Goal: Information Seeking & Learning: Learn about a topic

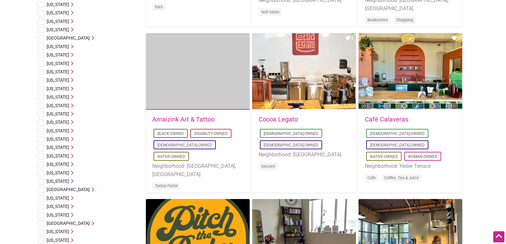
scroll to position [287, 0]
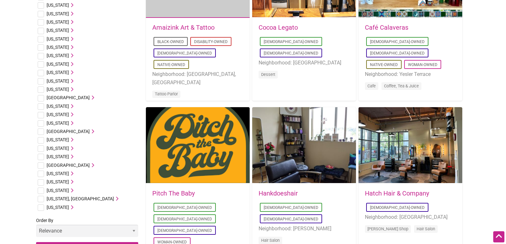
click at [73, 189] on icon at bounding box center [71, 190] width 4 height 4
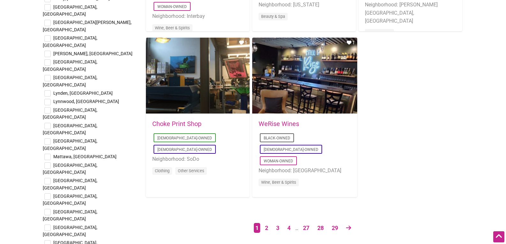
scroll to position [1021, 0]
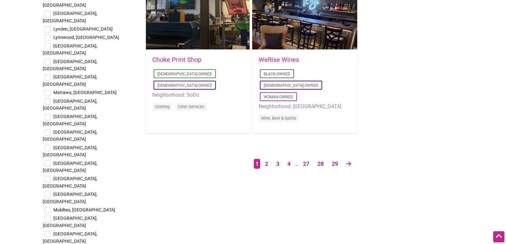
scroll to position [1084, 0]
checkbox input "true"
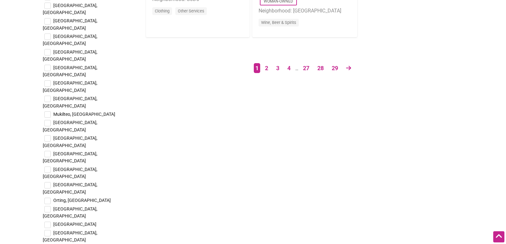
scroll to position [1180, 0]
checkbox input "true"
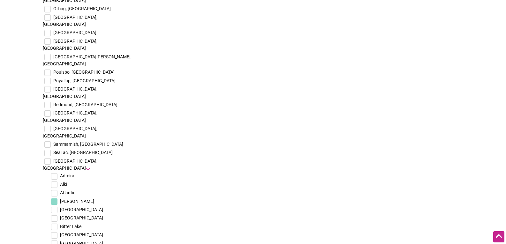
scroll to position [1403, 0]
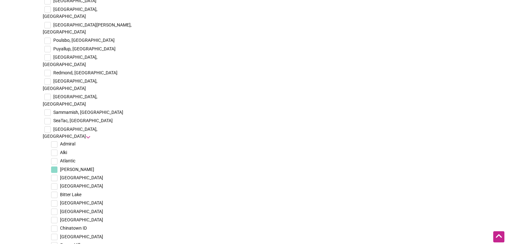
checkbox input "true"
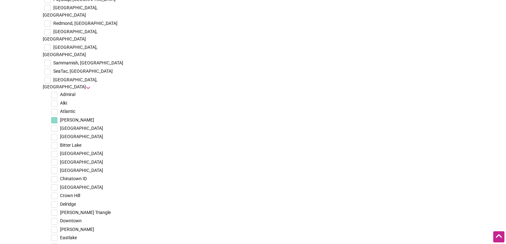
scroll to position [1467, 0]
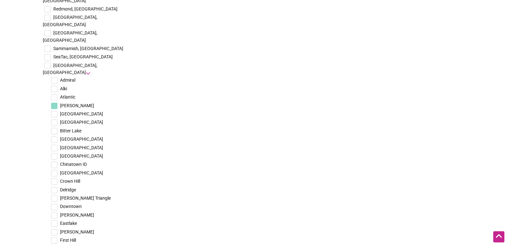
checkbox input "true"
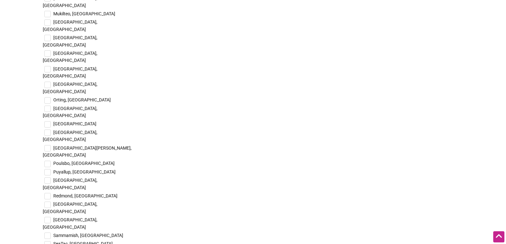
scroll to position [1276, 0]
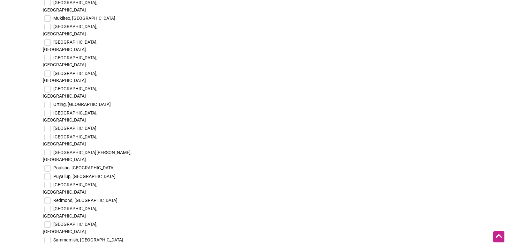
checkbox input "true"
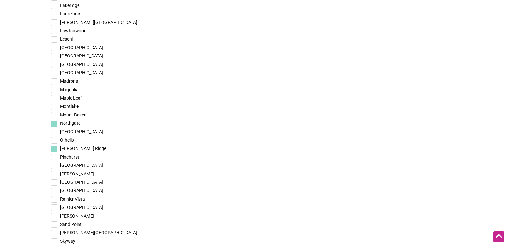
scroll to position [1914, 0]
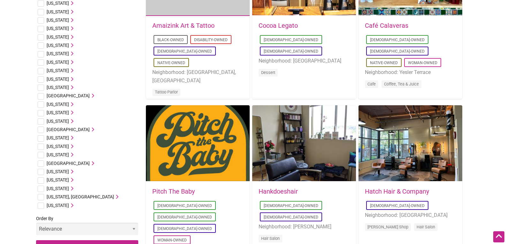
scroll to position [319, 0]
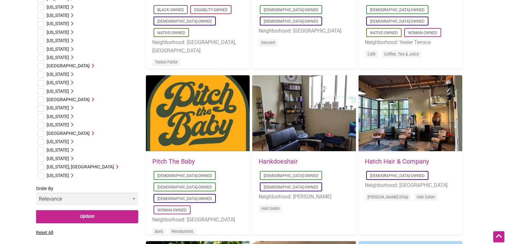
click at [41, 157] on input "checkbox" at bounding box center [41, 159] width 6 height 6
checkbox input "true"
drag, startPoint x: 76, startPoint y: 216, endPoint x: 98, endPoint y: 203, distance: 25.2
click at [76, 216] on input "Update" at bounding box center [87, 216] width 102 height 13
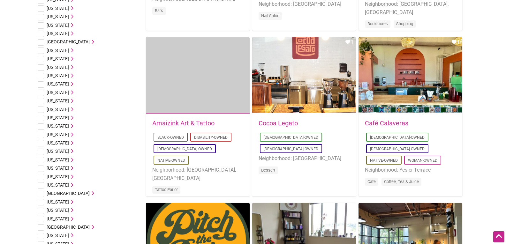
scroll to position [319, 0]
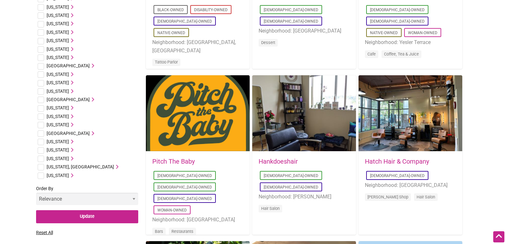
click at [71, 157] on icon at bounding box center [71, 158] width 4 height 4
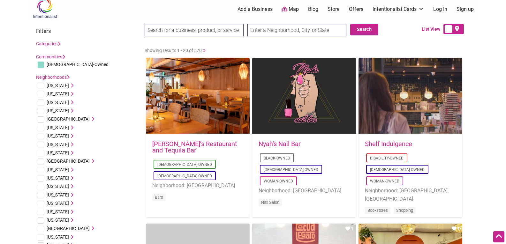
scroll to position [0, 0]
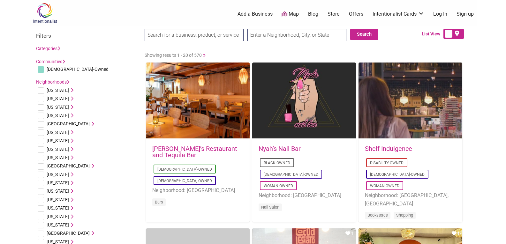
click at [285, 33] on input "text" at bounding box center [296, 35] width 99 height 12
type input "[PERSON_NAME]"
click at [144, 29] on input "Search" at bounding box center [156, 35] width 25 height 13
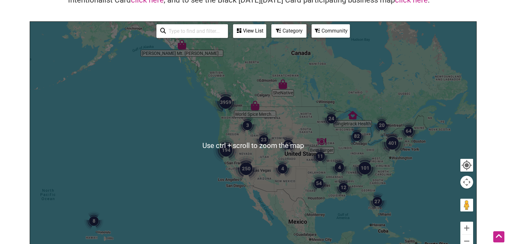
scroll to position [64, 0]
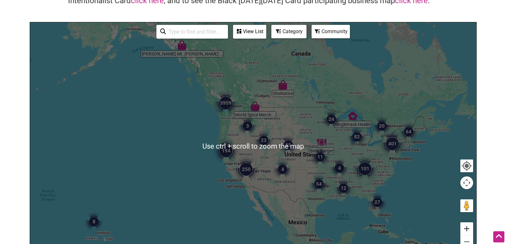
click at [467, 230] on button "Zoom in" at bounding box center [466, 228] width 13 height 13
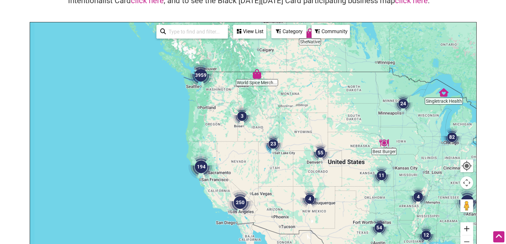
click at [467, 230] on button "Zoom in" at bounding box center [466, 228] width 13 height 13
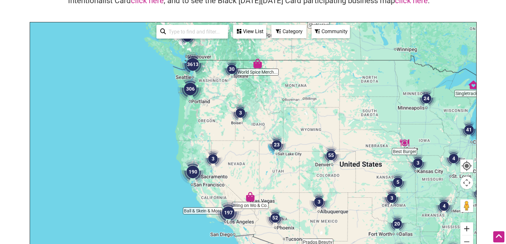
click at [467, 230] on button "Zoom in" at bounding box center [466, 228] width 13 height 13
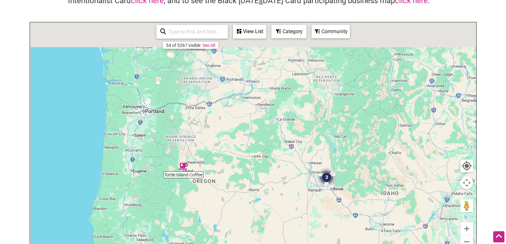
drag, startPoint x: 74, startPoint y: 78, endPoint x: 206, endPoint y: 193, distance: 175.2
click at [204, 217] on div at bounding box center [253, 146] width 446 height 248
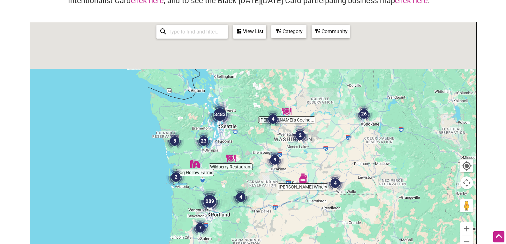
drag, startPoint x: 174, startPoint y: 114, endPoint x: 226, endPoint y: 204, distance: 104.6
click at [226, 204] on div at bounding box center [253, 146] width 446 height 248
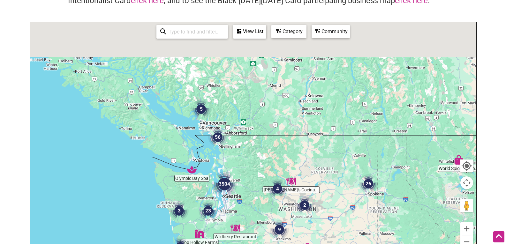
drag, startPoint x: 233, startPoint y: 216, endPoint x: 238, endPoint y: 214, distance: 5.3
click at [236, 218] on div at bounding box center [253, 146] width 446 height 248
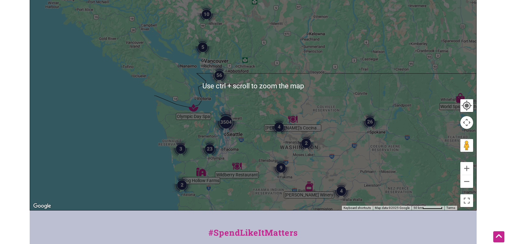
scroll to position [128, 0]
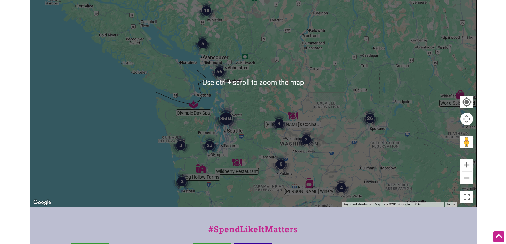
click at [469, 181] on button "Zoom out" at bounding box center [466, 178] width 13 height 13
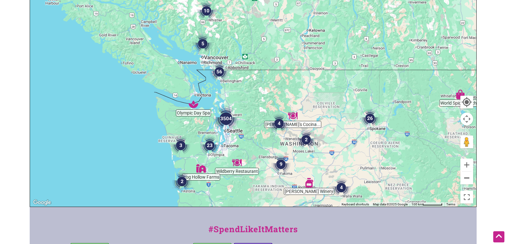
click at [469, 181] on button "Zoom out" at bounding box center [466, 178] width 13 height 13
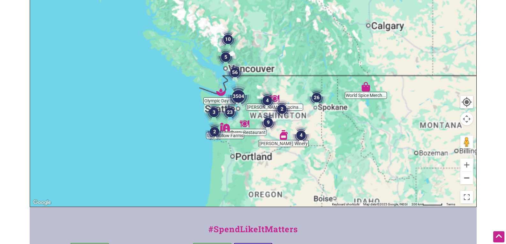
click at [469, 181] on button "Zoom out" at bounding box center [466, 178] width 13 height 13
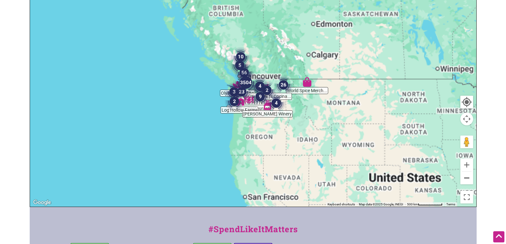
click at [469, 181] on button "Zoom out" at bounding box center [466, 178] width 13 height 13
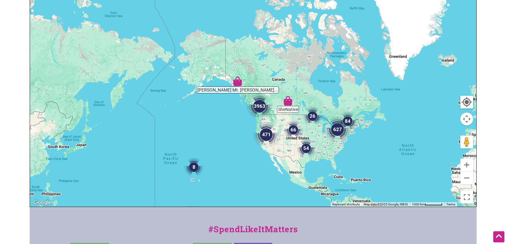
drag, startPoint x: 317, startPoint y: 131, endPoint x: 326, endPoint y: 167, distance: 37.8
click at [326, 167] on div at bounding box center [253, 83] width 446 height 248
click at [464, 167] on button "Zoom in" at bounding box center [466, 165] width 13 height 13
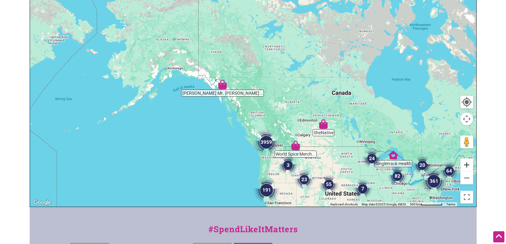
click at [464, 166] on button "Zoom in" at bounding box center [466, 165] width 13 height 13
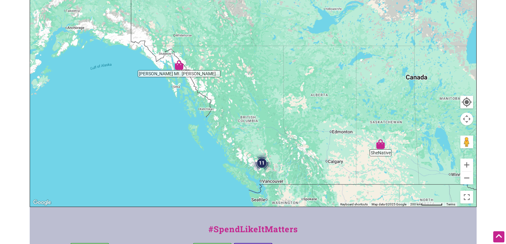
drag, startPoint x: 347, startPoint y: 186, endPoint x: 335, endPoint y: 78, distance: 109.5
click at [335, 78] on div at bounding box center [253, 83] width 446 height 248
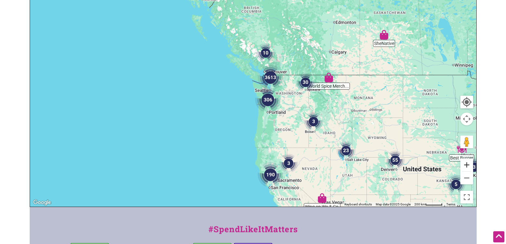
click at [467, 168] on button "Zoom in" at bounding box center [466, 165] width 13 height 13
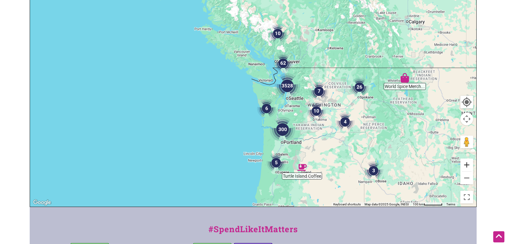
click at [467, 168] on button "Zoom in" at bounding box center [466, 165] width 13 height 13
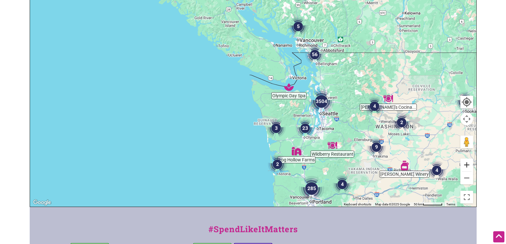
click at [467, 168] on button "Zoom in" at bounding box center [466, 165] width 13 height 13
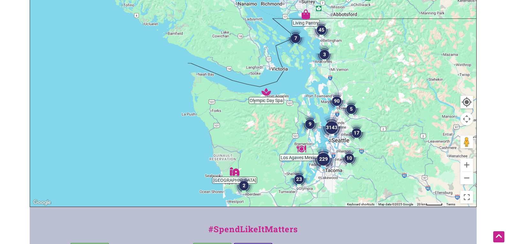
drag, startPoint x: 451, startPoint y: 144, endPoint x: 388, endPoint y: 140, distance: 63.0
click at [388, 140] on div at bounding box center [253, 83] width 446 height 248
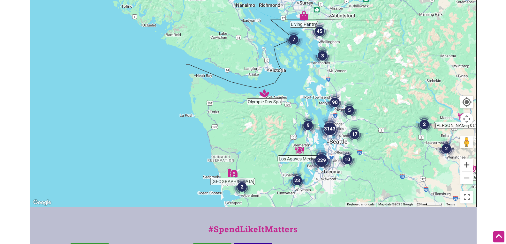
click at [463, 165] on button "Zoom in" at bounding box center [466, 165] width 13 height 13
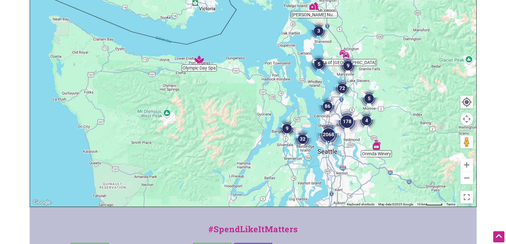
drag, startPoint x: 386, startPoint y: 150, endPoint x: 297, endPoint y: 98, distance: 103.0
click at [297, 98] on div at bounding box center [253, 83] width 446 height 248
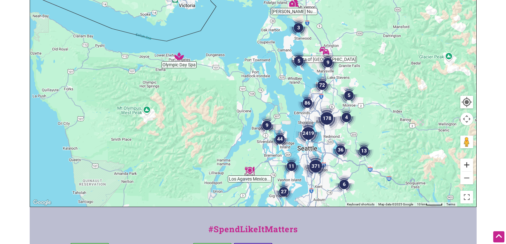
click at [467, 168] on button "Zoom in" at bounding box center [466, 165] width 13 height 13
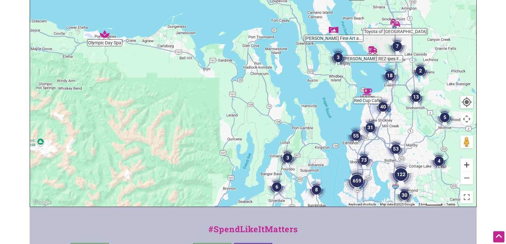
click at [467, 169] on button "Zoom in" at bounding box center [466, 165] width 13 height 13
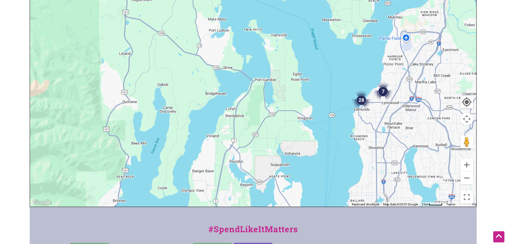
drag, startPoint x: 419, startPoint y: 169, endPoint x: 331, endPoint y: 73, distance: 129.8
click at [331, 73] on div at bounding box center [253, 83] width 446 height 248
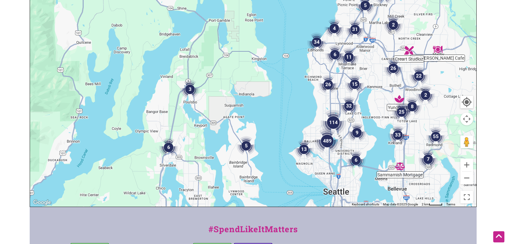
drag, startPoint x: 390, startPoint y: 161, endPoint x: 369, endPoint y: 122, distance: 44.7
click at [369, 122] on div at bounding box center [253, 83] width 446 height 248
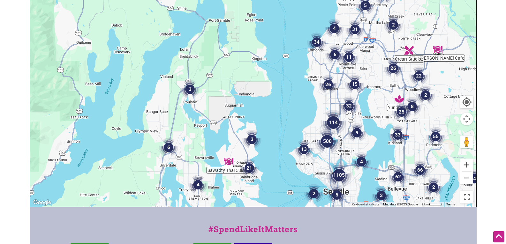
click at [468, 165] on button "Zoom in" at bounding box center [466, 165] width 13 height 13
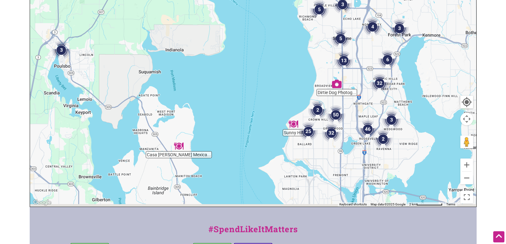
drag, startPoint x: 379, startPoint y: 152, endPoint x: 312, endPoint y: 94, distance: 88.5
click at [312, 94] on div at bounding box center [253, 83] width 446 height 248
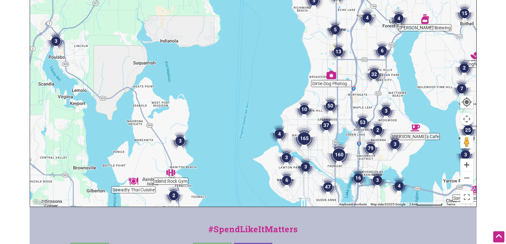
click at [467, 164] on button "Zoom in" at bounding box center [466, 165] width 13 height 13
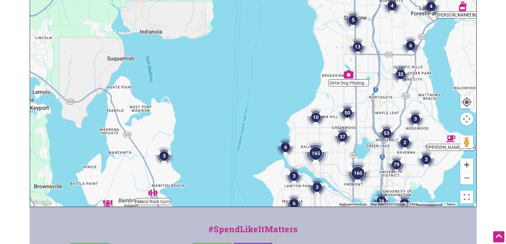
click at [467, 164] on button "Zoom in" at bounding box center [466, 165] width 13 height 13
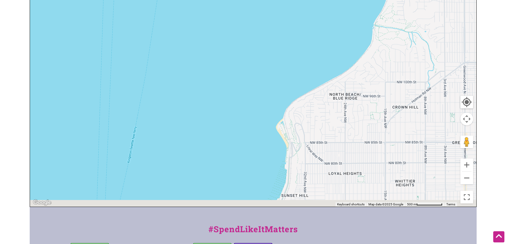
drag, startPoint x: 409, startPoint y: 154, endPoint x: 320, endPoint y: 65, distance: 126.1
click at [321, 65] on div at bounding box center [253, 83] width 446 height 248
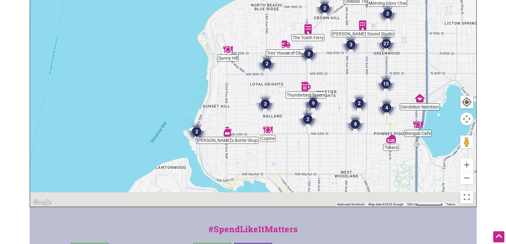
drag, startPoint x: 379, startPoint y: 142, endPoint x: 310, endPoint y: 68, distance: 101.3
click at [311, 68] on div at bounding box center [253, 83] width 446 height 248
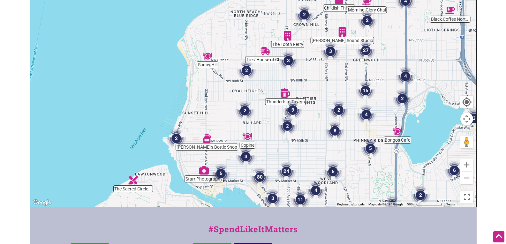
drag, startPoint x: 320, startPoint y: 112, endPoint x: 320, endPoint y: 148, distance: 36.0
click at [320, 148] on div at bounding box center [253, 83] width 446 height 248
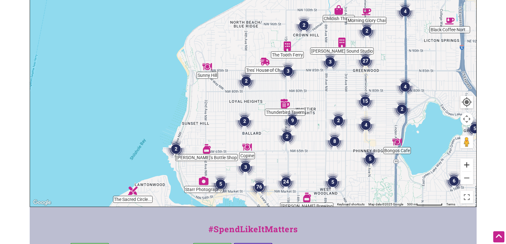
click at [467, 162] on button "Zoom in" at bounding box center [466, 165] width 13 height 13
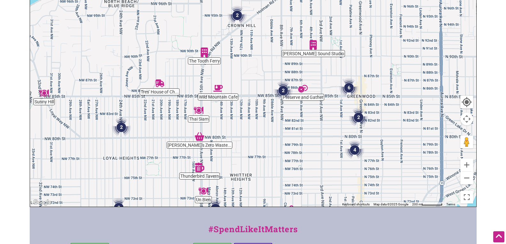
drag, startPoint x: 369, startPoint y: 89, endPoint x: 250, endPoint y: 129, distance: 125.9
click at [250, 129] on div at bounding box center [253, 83] width 446 height 248
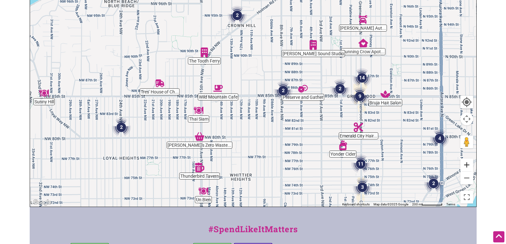
click at [467, 166] on button "Zoom in" at bounding box center [466, 165] width 13 height 13
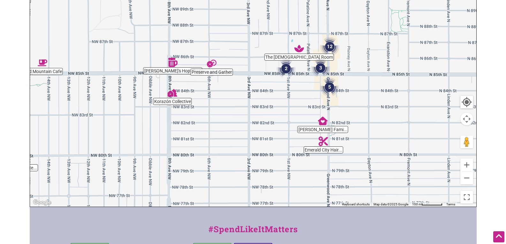
drag, startPoint x: 386, startPoint y: 138, endPoint x: 242, endPoint y: 101, distance: 148.6
click at [242, 101] on div at bounding box center [253, 83] width 446 height 248
click at [466, 166] on button "Zoom in" at bounding box center [466, 165] width 13 height 13
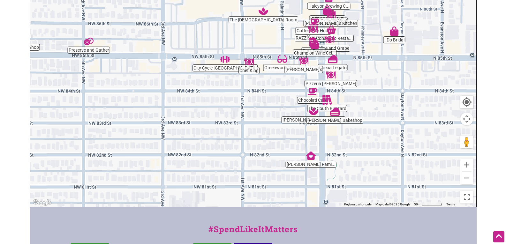
drag, startPoint x: 436, startPoint y: 157, endPoint x: 341, endPoint y: 160, distance: 95.7
click at [341, 160] on div at bounding box center [253, 83] width 446 height 248
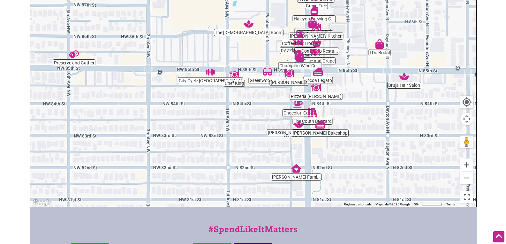
click at [466, 166] on button "Zoom in" at bounding box center [466, 165] width 13 height 13
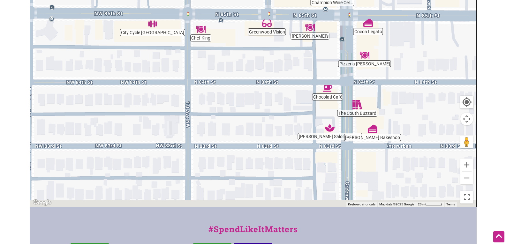
drag, startPoint x: 425, startPoint y: 172, endPoint x: 395, endPoint y: 89, distance: 88.6
click at [397, 92] on div at bounding box center [253, 83] width 446 height 248
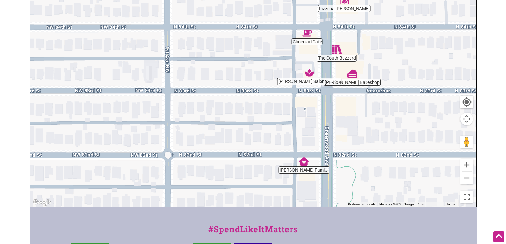
drag, startPoint x: 396, startPoint y: 153, endPoint x: 376, endPoint y: 75, distance: 80.4
click at [380, 81] on div at bounding box center [253, 83] width 446 height 248
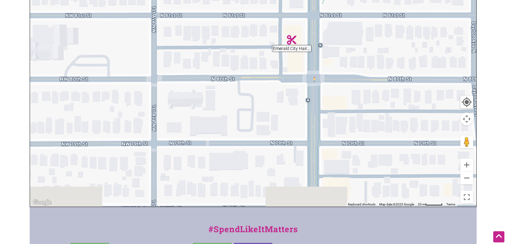
drag, startPoint x: 362, startPoint y: 156, endPoint x: 376, endPoint y: 74, distance: 83.2
click at [377, 86] on div at bounding box center [253, 83] width 446 height 248
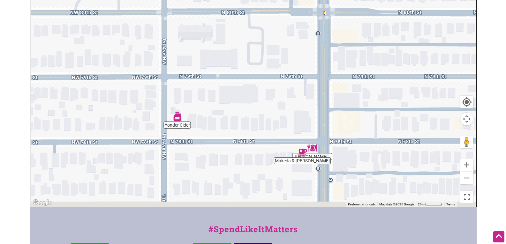
drag, startPoint x: 400, startPoint y: 122, endPoint x: 401, endPoint y: 99, distance: 23.6
click at [402, 103] on div at bounding box center [253, 83] width 446 height 248
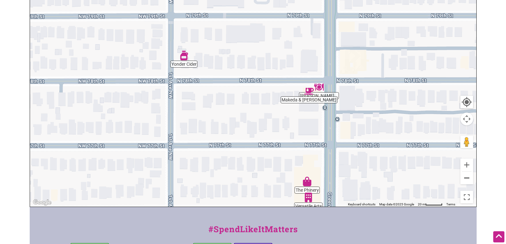
click at [467, 179] on button "Zoom out" at bounding box center [466, 178] width 13 height 13
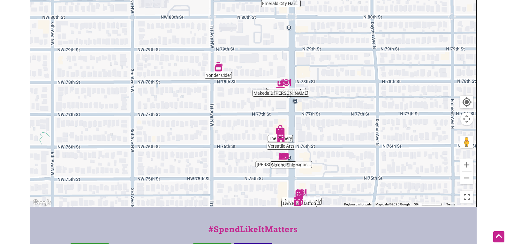
click at [467, 179] on button "Zoom out" at bounding box center [466, 178] width 13 height 13
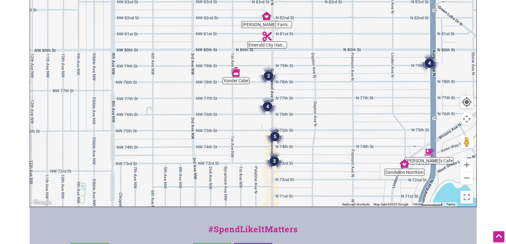
drag, startPoint x: 355, startPoint y: 184, endPoint x: 480, endPoint y: 89, distance: 157.5
click at [473, 94] on div at bounding box center [253, 83] width 446 height 248
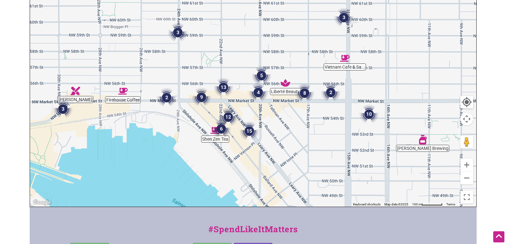
drag, startPoint x: 365, startPoint y: 137, endPoint x: 360, endPoint y: 77, distance: 60.2
click at [360, 77] on div at bounding box center [253, 83] width 446 height 248
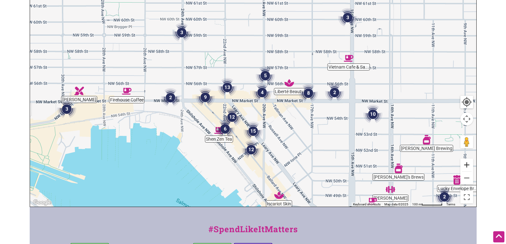
click at [468, 168] on button "Zoom in" at bounding box center [466, 165] width 13 height 13
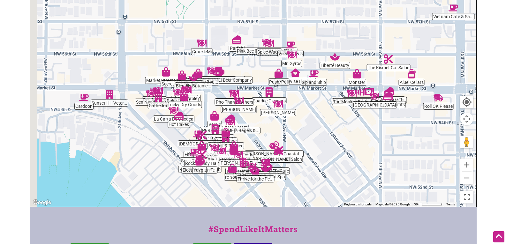
drag, startPoint x: 329, startPoint y: 177, endPoint x: 351, endPoint y: 112, distance: 67.9
click at [351, 112] on div at bounding box center [253, 83] width 446 height 248
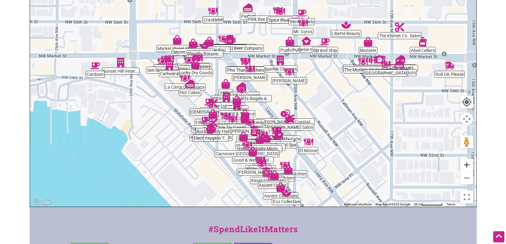
click at [467, 166] on button "Zoom in" at bounding box center [466, 165] width 13 height 13
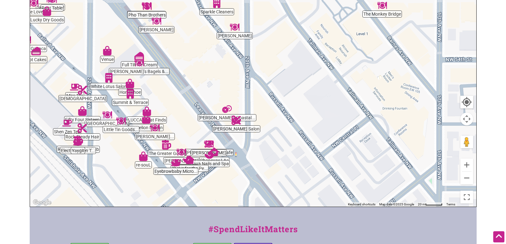
drag, startPoint x: 435, startPoint y: 166, endPoint x: 416, endPoint y: 155, distance: 21.4
click at [350, 134] on div at bounding box center [253, 83] width 446 height 248
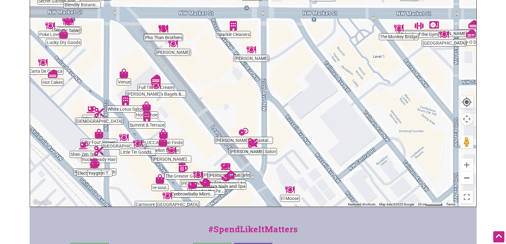
click at [465, 177] on button "Zoom out" at bounding box center [466, 178] width 13 height 13
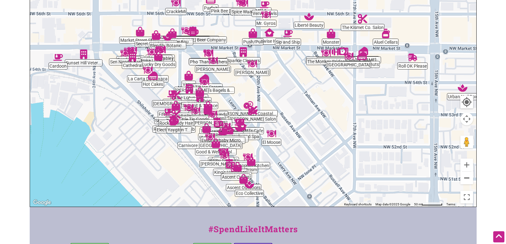
click at [465, 177] on button "Zoom out" at bounding box center [466, 178] width 13 height 13
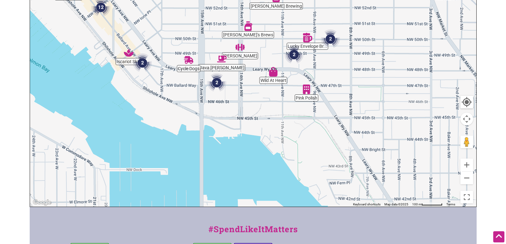
drag, startPoint x: 411, startPoint y: 176, endPoint x: 268, endPoint y: 68, distance: 180.0
click at [268, 68] on img "Wild At Heart" at bounding box center [273, 71] width 15 height 15
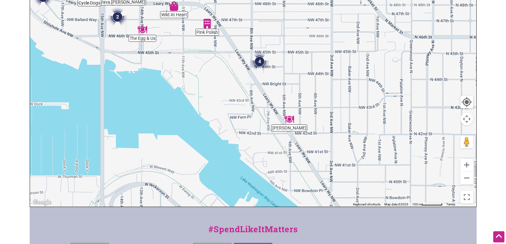
drag, startPoint x: 352, startPoint y: 148, endPoint x: 256, endPoint y: 86, distance: 114.0
click at [261, 88] on div "To navigate, press the arrow keys." at bounding box center [253, 83] width 446 height 248
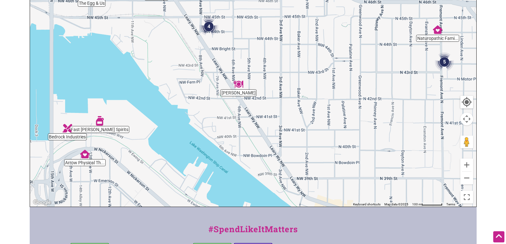
drag, startPoint x: 344, startPoint y: 149, endPoint x: 295, endPoint y: 70, distance: 92.8
click at [295, 70] on div "To navigate, press the arrow keys." at bounding box center [253, 83] width 446 height 248
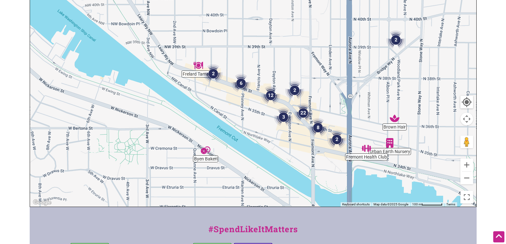
drag, startPoint x: 336, startPoint y: 126, endPoint x: 293, endPoint y: 85, distance: 59.1
click at [293, 85] on img "2" at bounding box center [294, 90] width 24 height 24
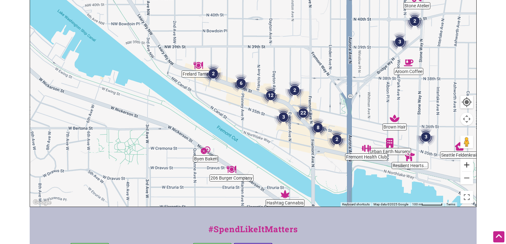
click at [466, 165] on button "Zoom in" at bounding box center [466, 165] width 13 height 13
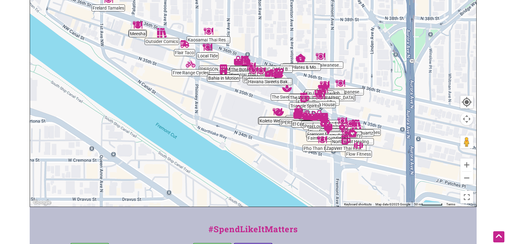
drag, startPoint x: 417, startPoint y: 139, endPoint x: 379, endPoint y: 78, distance: 71.8
click at [379, 78] on div "To navigate, press the arrow keys." at bounding box center [253, 83] width 446 height 248
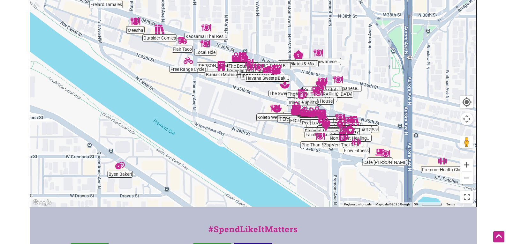
click at [466, 164] on button "Zoom in" at bounding box center [466, 165] width 13 height 13
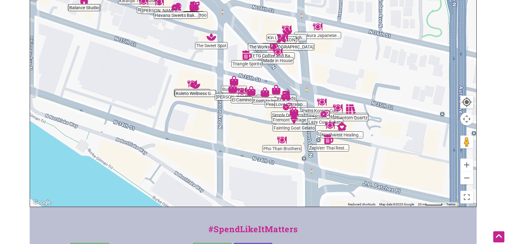
drag, startPoint x: 439, startPoint y: 129, endPoint x: 333, endPoint y: 73, distance: 119.4
click at [333, 73] on div "To navigate, press the arrow keys." at bounding box center [253, 83] width 446 height 248
click at [468, 166] on button "Zoom in" at bounding box center [466, 165] width 13 height 13
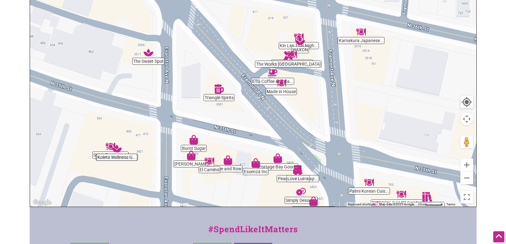
drag, startPoint x: 353, startPoint y: 127, endPoint x: 330, endPoint y: 183, distance: 60.9
click at [330, 183] on div "To navigate, press the arrow keys." at bounding box center [253, 83] width 446 height 248
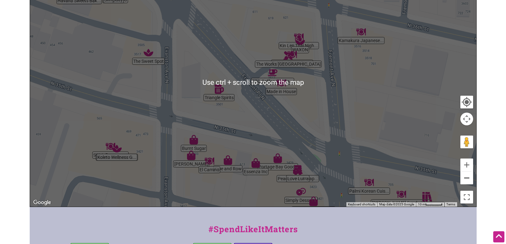
click at [468, 180] on button "Zoom out" at bounding box center [466, 178] width 13 height 13
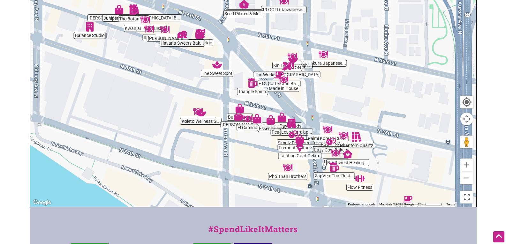
drag, startPoint x: 393, startPoint y: 154, endPoint x: 410, endPoint y: 154, distance: 16.9
click at [410, 154] on div "To navigate, press the arrow keys." at bounding box center [253, 83] width 446 height 248
click at [465, 164] on button "Zoom in" at bounding box center [466, 165] width 13 height 13
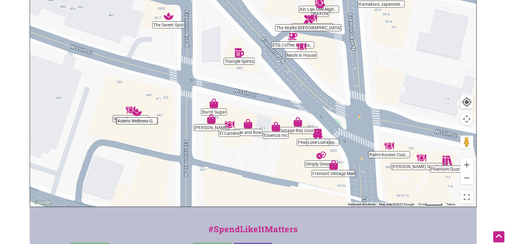
drag, startPoint x: 359, startPoint y: 155, endPoint x: 346, endPoint y: 116, distance: 40.6
click at [346, 116] on div "To navigate, press the arrow keys." at bounding box center [253, 83] width 446 height 248
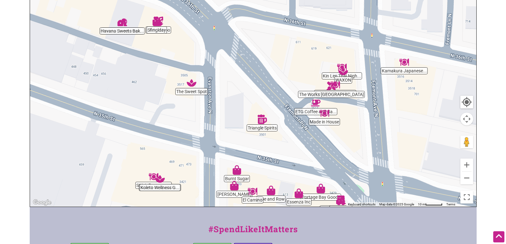
drag, startPoint x: 358, startPoint y: 147, endPoint x: 381, endPoint y: 214, distance: 70.4
click at [381, 214] on div "Intentionalist Spend like it matters 0 Add a Business Map Blog Store Offers Int…" at bounding box center [253, 119] width 447 height 495
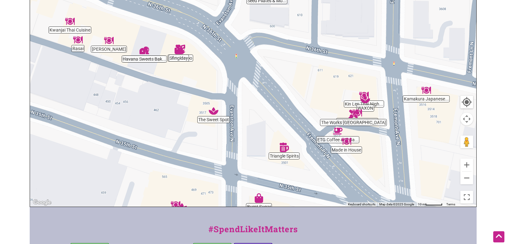
drag, startPoint x: 355, startPoint y: 141, endPoint x: 378, endPoint y: 167, distance: 34.6
click at [378, 167] on div "To navigate, press the arrow keys." at bounding box center [253, 83] width 446 height 248
click at [467, 177] on button "Zoom out" at bounding box center [466, 178] width 13 height 13
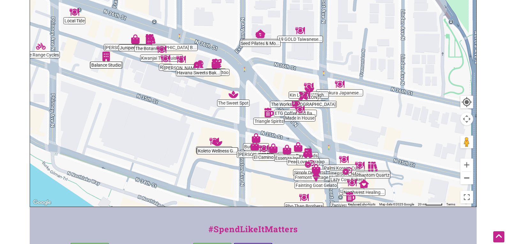
click at [467, 178] on button "Zoom out" at bounding box center [466, 178] width 13 height 13
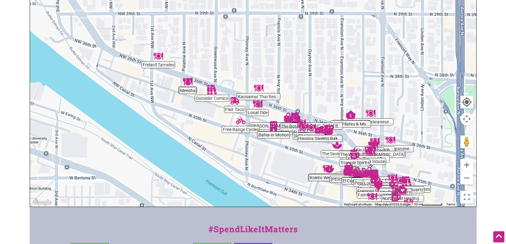
drag, startPoint x: 240, startPoint y: 45, endPoint x: 339, endPoint y: 113, distance: 120.2
click at [339, 113] on div "To navigate, press the arrow keys." at bounding box center [253, 83] width 446 height 248
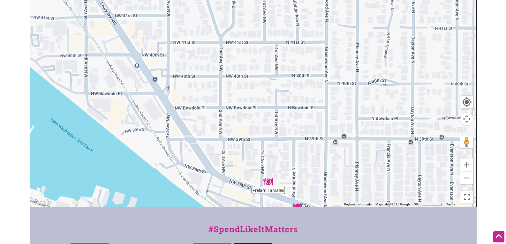
drag, startPoint x: 292, startPoint y: 83, endPoint x: 400, endPoint y: 203, distance: 161.5
click at [400, 203] on div "ETG Coffee and Ba... Essenza Inc Flair Taco Fremont Vintage Mall Kwanjai Thai C…" at bounding box center [253, 83] width 446 height 248
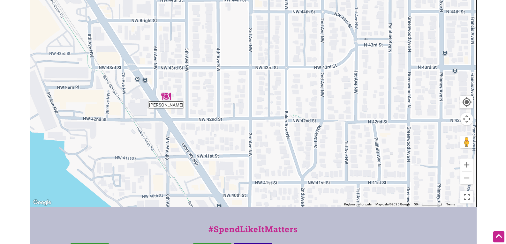
drag, startPoint x: 257, startPoint y: 70, endPoint x: 315, endPoint y: 184, distance: 127.7
click at [315, 184] on div "To navigate, press the arrow keys." at bounding box center [253, 83] width 446 height 248
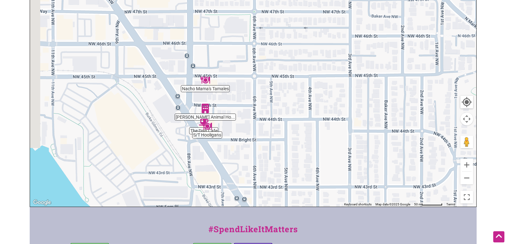
drag, startPoint x: 259, startPoint y: 103, endPoint x: 348, endPoint y: 199, distance: 130.5
click at [348, 199] on div "To navigate, press the arrow keys." at bounding box center [253, 83] width 446 height 248
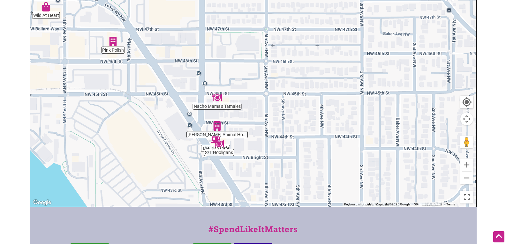
click at [470, 178] on button "Zoom out" at bounding box center [466, 178] width 13 height 13
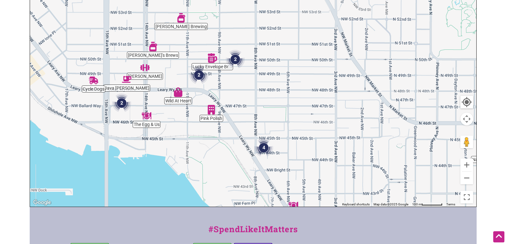
drag, startPoint x: 281, startPoint y: 111, endPoint x: 309, endPoint y: 161, distance: 57.4
click at [307, 158] on div "To navigate, press the arrow keys." at bounding box center [253, 83] width 446 height 248
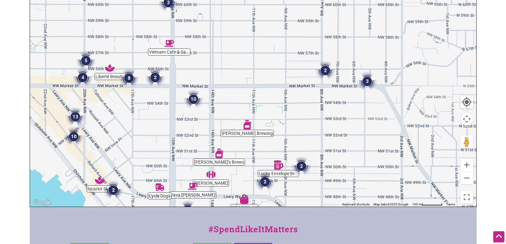
drag, startPoint x: 275, startPoint y: 87, endPoint x: 308, endPoint y: 136, distance: 58.8
click at [308, 136] on div "To navigate, press the arrow keys." at bounding box center [253, 83] width 446 height 248
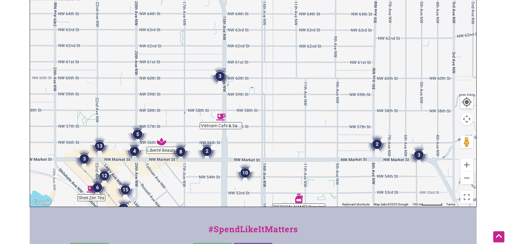
drag, startPoint x: 295, startPoint y: 110, endPoint x: 323, endPoint y: 166, distance: 61.9
click at [323, 166] on div "To navigate, press the arrow keys." at bounding box center [253, 83] width 446 height 248
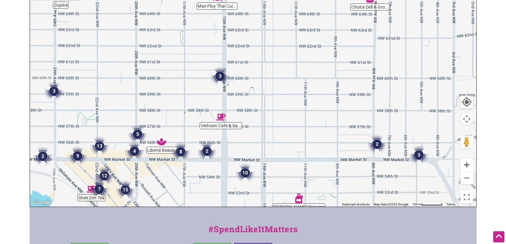
click at [467, 165] on button "Zoom in" at bounding box center [466, 165] width 13 height 13
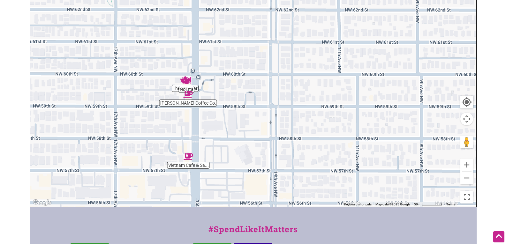
click at [467, 179] on button "Zoom out" at bounding box center [466, 178] width 13 height 13
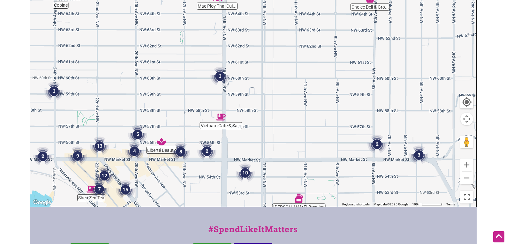
click at [467, 179] on button "Zoom out" at bounding box center [466, 178] width 13 height 13
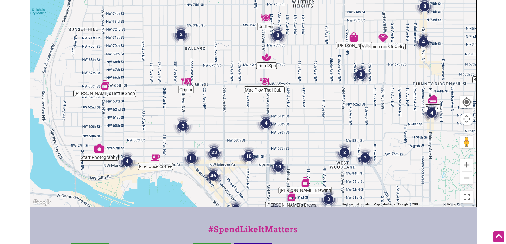
drag, startPoint x: 295, startPoint y: 115, endPoint x: 319, endPoint y: 151, distance: 43.5
click at [319, 151] on div "To navigate, press the arrow keys." at bounding box center [253, 83] width 446 height 248
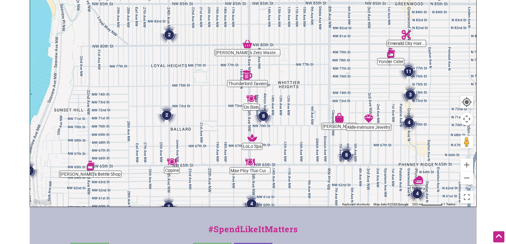
drag, startPoint x: 299, startPoint y: 111, endPoint x: 285, endPoint y: 192, distance: 82.6
click at [285, 192] on div "To navigate, press the arrow keys." at bounding box center [253, 83] width 446 height 248
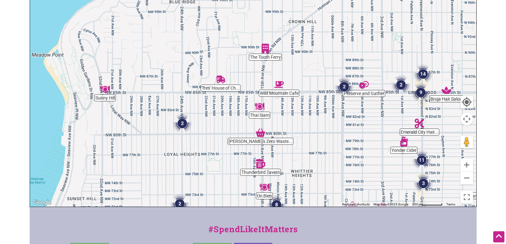
drag, startPoint x: 309, startPoint y: 97, endPoint x: 321, endPoint y: 216, distance: 119.6
click at [321, 216] on div "Intentionalist Spend like it matters 0 Add a Business Map Blog Store Offers Int…" at bounding box center [253, 119] width 447 height 495
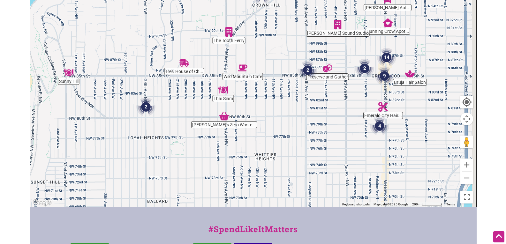
drag, startPoint x: 343, startPoint y: 183, endPoint x: 295, endPoint y: 103, distance: 93.8
click at [295, 103] on div "To navigate, press the arrow keys." at bounding box center [253, 83] width 446 height 248
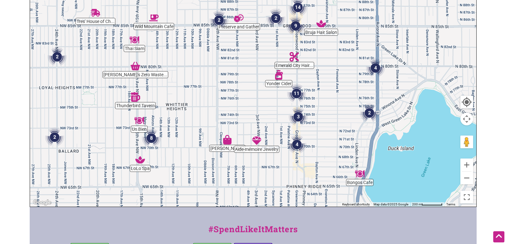
drag, startPoint x: 341, startPoint y: 124, endPoint x: 268, endPoint y: 96, distance: 78.0
click at [268, 96] on div "To navigate, press the arrow keys." at bounding box center [253, 83] width 446 height 248
click at [468, 165] on button "Zoom in" at bounding box center [466, 165] width 13 height 13
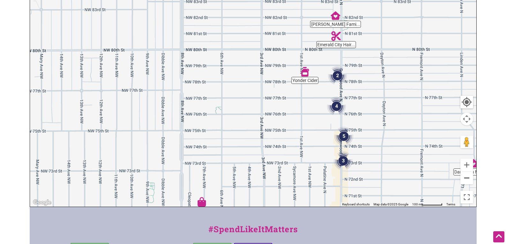
click at [467, 180] on button "Zoom out" at bounding box center [466, 178] width 13 height 13
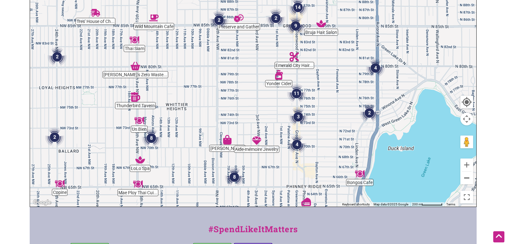
click at [467, 180] on button "Zoom out" at bounding box center [466, 178] width 13 height 13
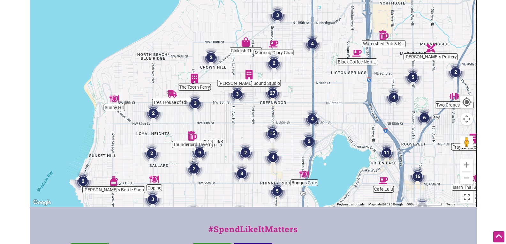
drag, startPoint x: 294, startPoint y: 95, endPoint x: 292, endPoint y: 145, distance: 50.1
click at [292, 145] on div "To navigate, press the arrow keys." at bounding box center [253, 83] width 446 height 248
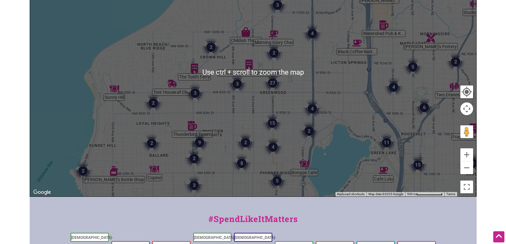
scroll to position [83, 0]
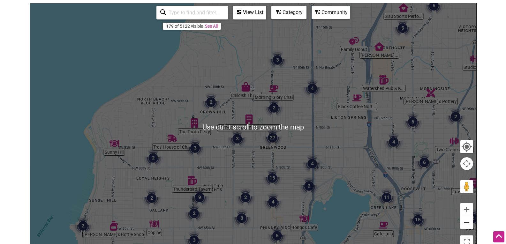
click at [470, 224] on button "Zoom out" at bounding box center [466, 222] width 13 height 13
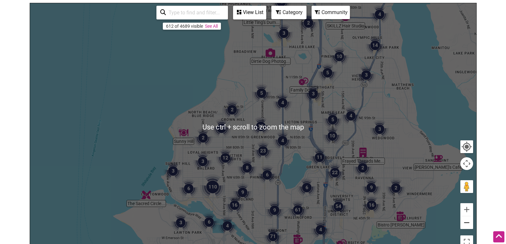
click at [470, 224] on button "Zoom out" at bounding box center [466, 222] width 13 height 13
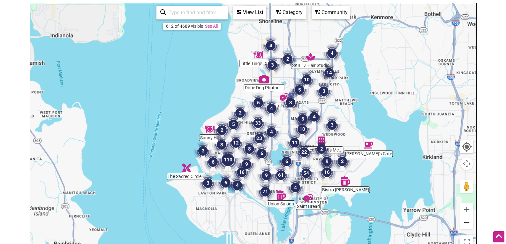
click at [470, 224] on button "Zoom out" at bounding box center [466, 222] width 13 height 13
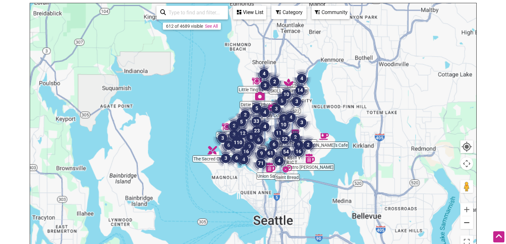
click at [470, 224] on button "Zoom out" at bounding box center [466, 222] width 13 height 13
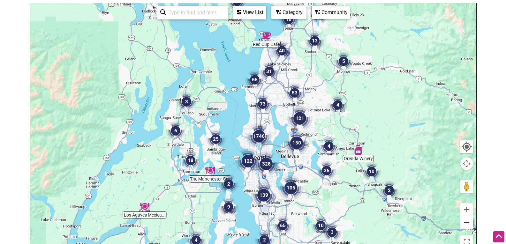
click at [466, 225] on button "Zoom out" at bounding box center [466, 222] width 13 height 13
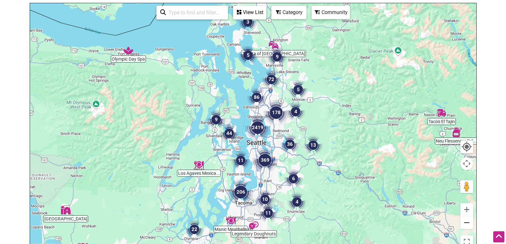
click at [466, 225] on button "Zoom out" at bounding box center [466, 222] width 13 height 13
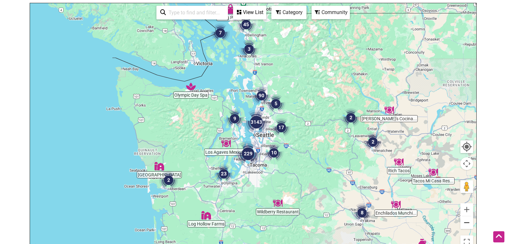
click at [467, 223] on button "Zoom out" at bounding box center [466, 222] width 13 height 13
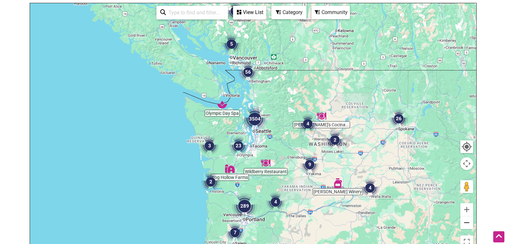
click at [467, 223] on button "Zoom out" at bounding box center [466, 222] width 13 height 13
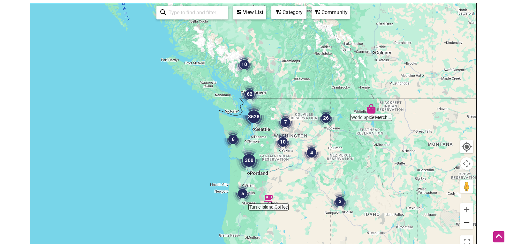
click at [467, 223] on button "Zoom out" at bounding box center [466, 222] width 13 height 13
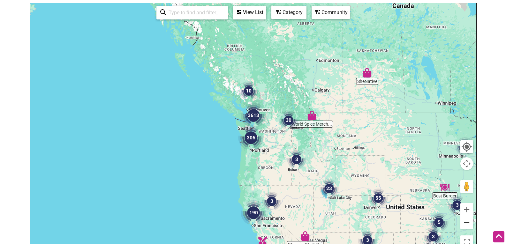
click at [467, 223] on button "Zoom out" at bounding box center [466, 222] width 13 height 13
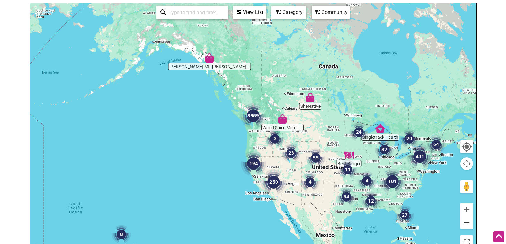
click at [467, 223] on button "Zoom out" at bounding box center [466, 222] width 13 height 13
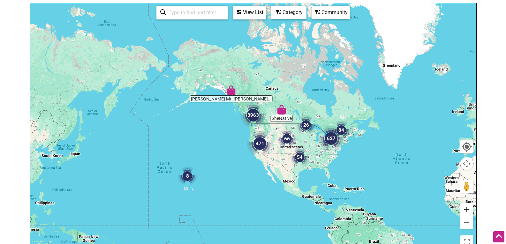
click at [467, 209] on button "Zoom in" at bounding box center [466, 209] width 13 height 13
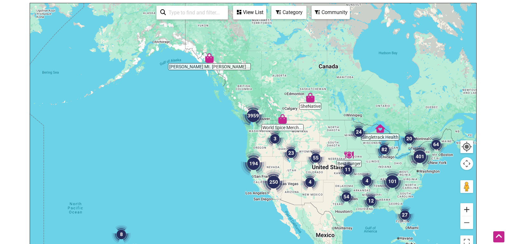
click at [467, 209] on button "Zoom in" at bounding box center [466, 209] width 13 height 13
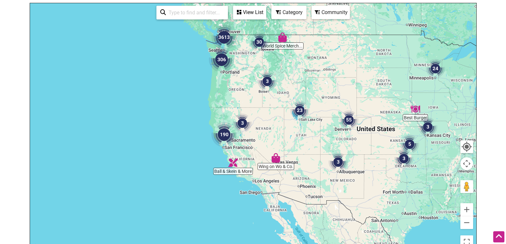
drag, startPoint x: 304, startPoint y: 217, endPoint x: 273, endPoint y: 133, distance: 89.0
click at [273, 133] on div "To navigate, press the arrow keys." at bounding box center [253, 127] width 446 height 248
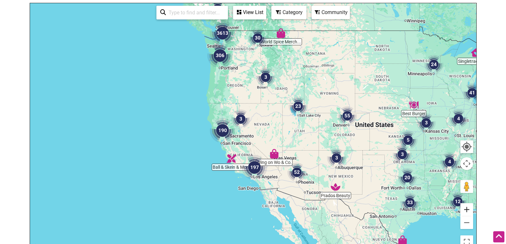
click at [469, 210] on button "Zoom in" at bounding box center [466, 209] width 13 height 13
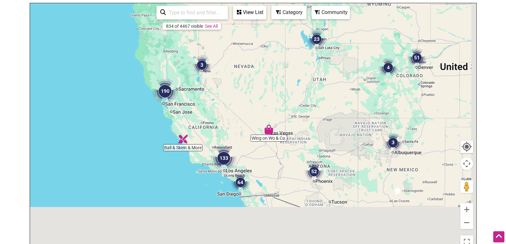
drag, startPoint x: 291, startPoint y: 145, endPoint x: 286, endPoint y: 135, distance: 11.0
click at [286, 135] on div "To navigate, press the arrow keys." at bounding box center [253, 127] width 446 height 248
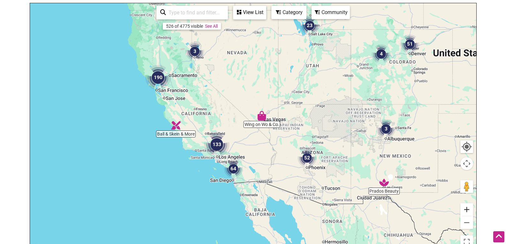
click at [465, 205] on button "Zoom in" at bounding box center [466, 209] width 13 height 13
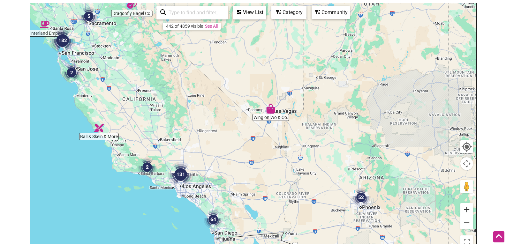
click at [465, 205] on button "Zoom in" at bounding box center [466, 209] width 13 height 13
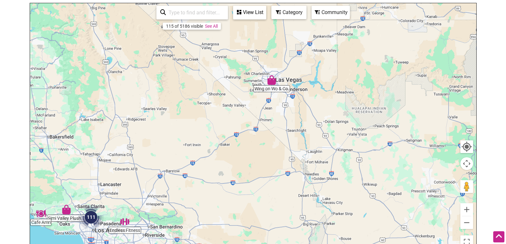
drag, startPoint x: 216, startPoint y: 225, endPoint x: 177, endPoint y: 251, distance: 47.4
click at [177, 161] on html "× Menu 0 Add a Business Map Blog Store Offers Intentionalist Cards Buy Black Ca…" at bounding box center [253, 39] width 506 height 244
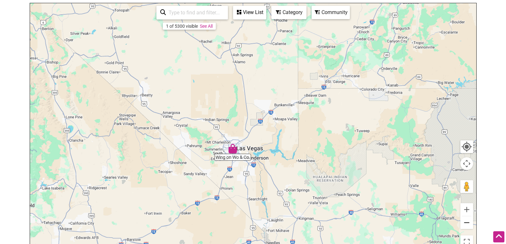
click at [467, 224] on button "Zoom out" at bounding box center [466, 222] width 13 height 13
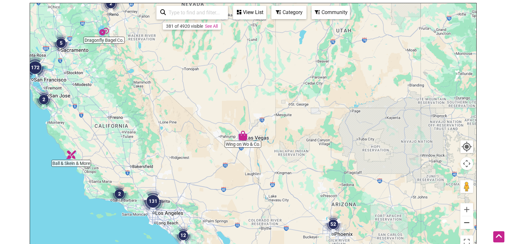
click at [467, 224] on button "Zoom out" at bounding box center [466, 222] width 13 height 13
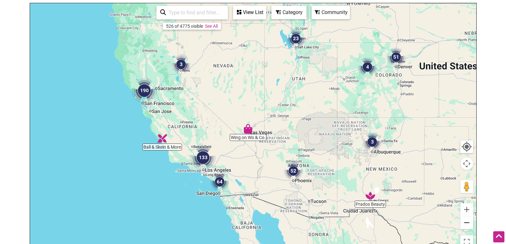
click at [467, 224] on button "Zoom out" at bounding box center [466, 222] width 13 height 13
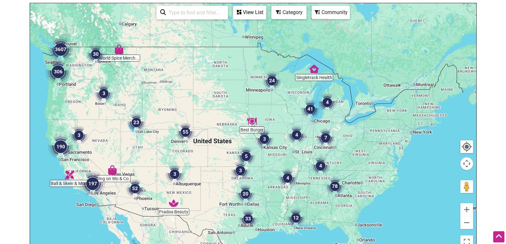
drag, startPoint x: 404, startPoint y: 187, endPoint x: 266, endPoint y: 231, distance: 145.8
click at [266, 231] on div "To navigate, press the arrow keys." at bounding box center [253, 127] width 446 height 248
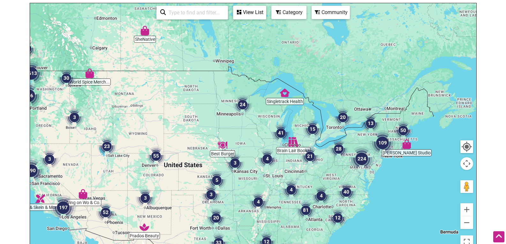
drag, startPoint x: 344, startPoint y: 181, endPoint x: 407, endPoint y: 188, distance: 62.8
click at [318, 203] on img "4" at bounding box center [321, 196] width 24 height 24
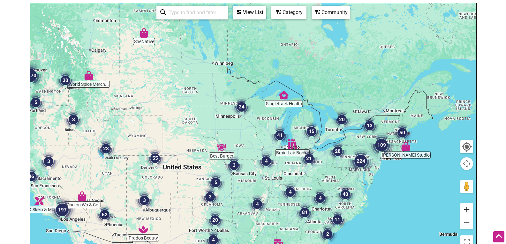
click at [466, 214] on button "Zoom in" at bounding box center [466, 209] width 13 height 13
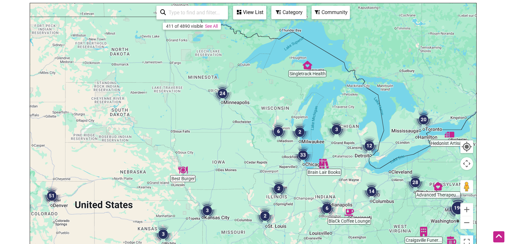
drag, startPoint x: 409, startPoint y: 212, endPoint x: 378, endPoint y: 195, distance: 36.0
click at [378, 195] on div "To navigate, press the arrow keys." at bounding box center [253, 127] width 446 height 248
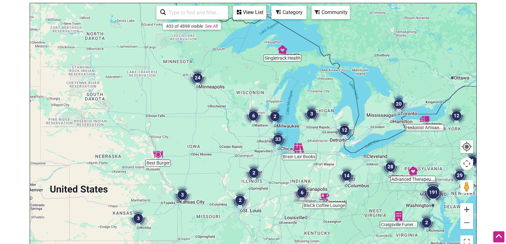
click at [466, 212] on button "Zoom in" at bounding box center [466, 209] width 13 height 13
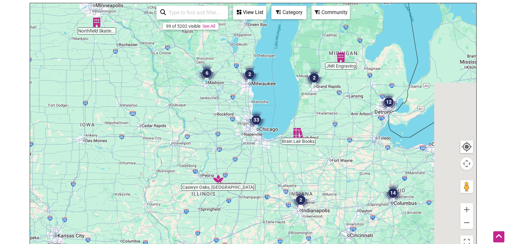
drag, startPoint x: 409, startPoint y: 195, endPoint x: 343, endPoint y: 141, distance: 85.0
click at [343, 141] on div "To navigate, press the arrow keys." at bounding box center [253, 127] width 446 height 248
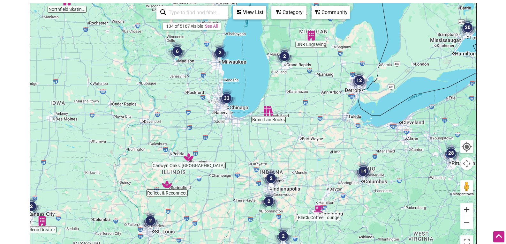
click at [470, 212] on button "Zoom in" at bounding box center [466, 209] width 13 height 13
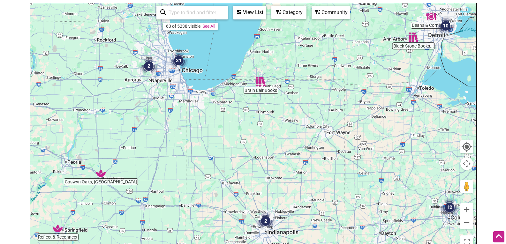
drag, startPoint x: 408, startPoint y: 195, endPoint x: 311, endPoint y: 128, distance: 117.0
click at [312, 129] on div "To navigate, press the arrow keys." at bounding box center [253, 127] width 446 height 248
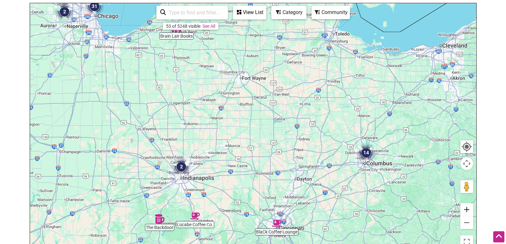
click at [469, 213] on button "Zoom in" at bounding box center [466, 209] width 13 height 13
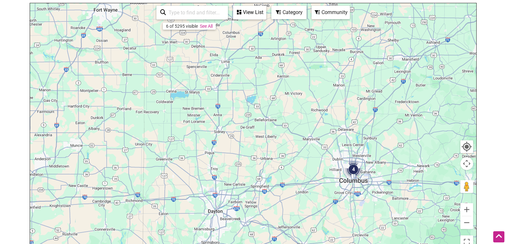
drag, startPoint x: 401, startPoint y: 185, endPoint x: 275, endPoint y: 166, distance: 127.3
click at [275, 166] on div "To navigate, press the arrow keys." at bounding box center [253, 127] width 446 height 248
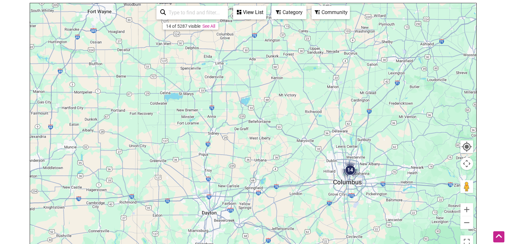
drag, startPoint x: 368, startPoint y: 192, endPoint x: 377, endPoint y: 195, distance: 9.9
click at [377, 195] on div "To navigate, press the arrow keys." at bounding box center [253, 127] width 446 height 248
click at [351, 171] on img "14" at bounding box center [350, 170] width 24 height 24
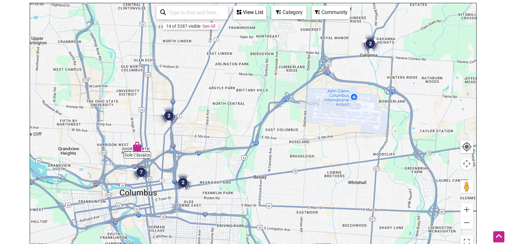
click at [141, 172] on img "7" at bounding box center [141, 172] width 24 height 24
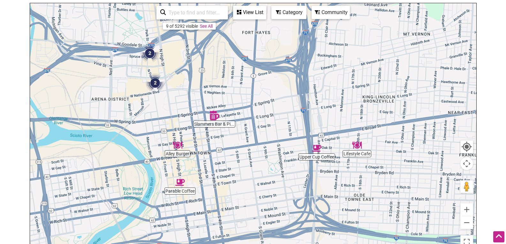
drag, startPoint x: 311, startPoint y: 174, endPoint x: 239, endPoint y: 172, distance: 72.1
click at [239, 172] on div "To navigate, press the arrow keys." at bounding box center [253, 127] width 446 height 248
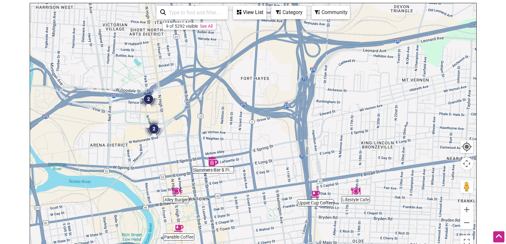
drag, startPoint x: 233, startPoint y: 164, endPoint x: 232, endPoint y: 219, distance: 55.5
click at [232, 219] on div "To navigate, press the arrow keys." at bounding box center [253, 127] width 446 height 248
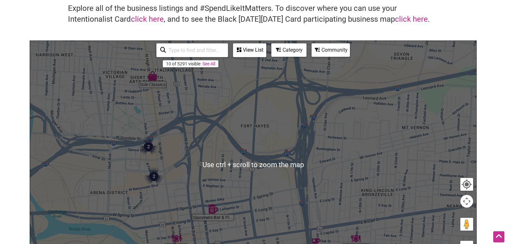
scroll to position [19, 0]
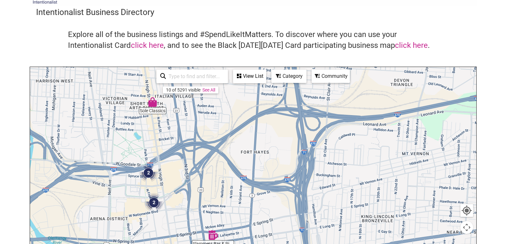
click at [387, 199] on div "To navigate, press the arrow keys." at bounding box center [253, 191] width 446 height 248
drag, startPoint x: 284, startPoint y: 180, endPoint x: 332, endPoint y: 103, distance: 90.7
click at [336, 109] on div "To navigate, press the arrow keys." at bounding box center [253, 191] width 446 height 248
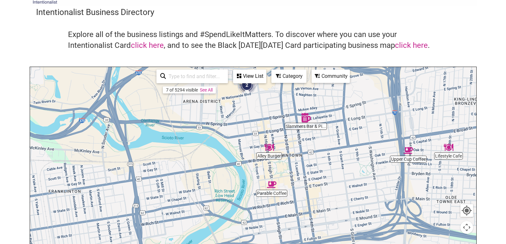
drag, startPoint x: 341, startPoint y: 166, endPoint x: 334, endPoint y: 162, distance: 7.9
click at [313, 159] on div "To navigate, press the arrow keys." at bounding box center [253, 191] width 446 height 248
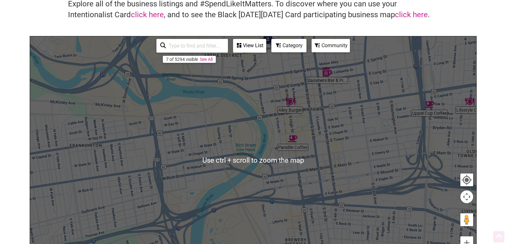
scroll to position [83, 0]
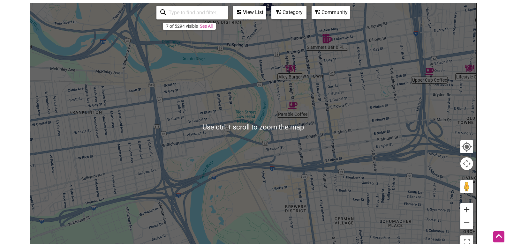
click at [465, 213] on button "Zoom in" at bounding box center [466, 209] width 13 height 13
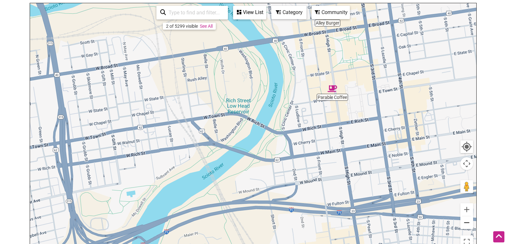
click at [465, 220] on button "Zoom out" at bounding box center [466, 222] width 13 height 13
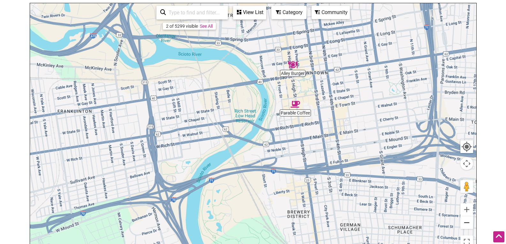
click at [465, 220] on button "Zoom out" at bounding box center [466, 222] width 13 height 13
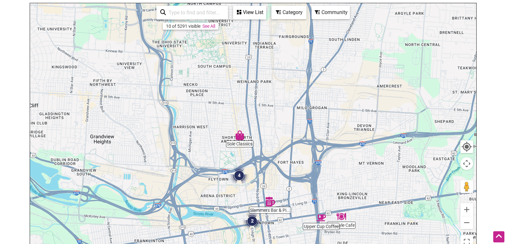
drag, startPoint x: 275, startPoint y: 58, endPoint x: 254, endPoint y: 179, distance: 123.4
click at [255, 182] on div "To navigate, press the arrow keys." at bounding box center [253, 127] width 446 height 248
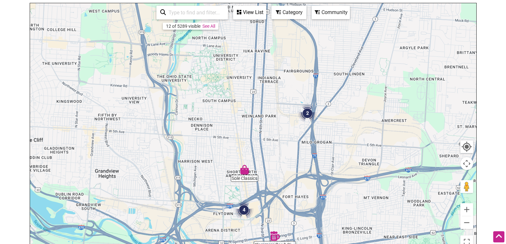
drag, startPoint x: 241, startPoint y: 136, endPoint x: 246, endPoint y: 166, distance: 31.0
click at [246, 168] on img "Sole Classics" at bounding box center [244, 169] width 15 height 15
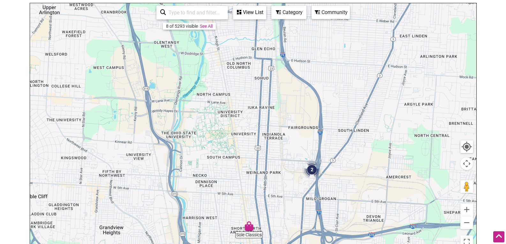
drag, startPoint x: 229, startPoint y: 132, endPoint x: 233, endPoint y: 183, distance: 51.2
click at [233, 195] on div "To navigate, press the arrow keys." at bounding box center [253, 127] width 446 height 248
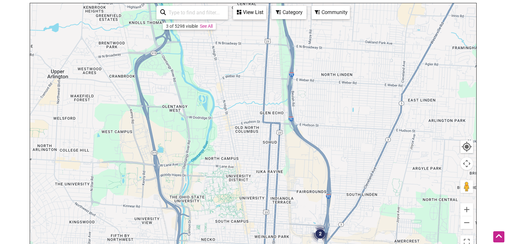
drag, startPoint x: 238, startPoint y: 134, endPoint x: 248, endPoint y: 192, distance: 58.8
click at [248, 192] on div "To navigate, press the arrow keys." at bounding box center [253, 127] width 446 height 248
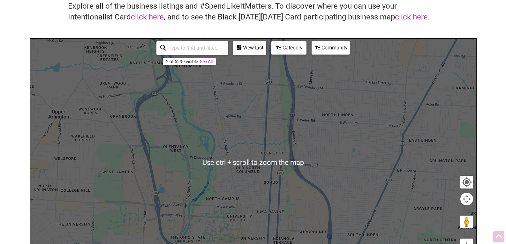
scroll to position [19, 0]
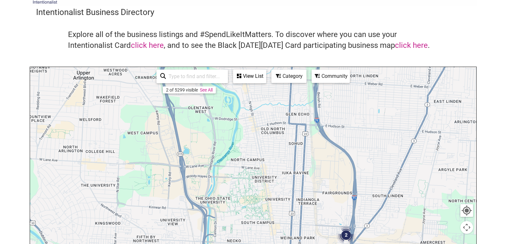
drag, startPoint x: 254, startPoint y: 178, endPoint x: 281, endPoint y: 107, distance: 75.7
click at [281, 107] on div "To navigate, press the arrow keys." at bounding box center [253, 191] width 446 height 248
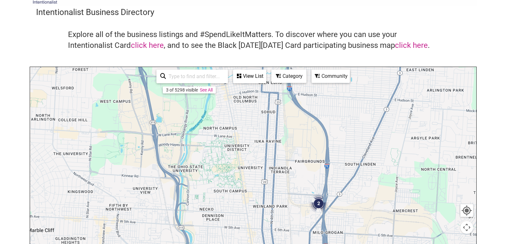
drag, startPoint x: 287, startPoint y: 163, endPoint x: 258, endPoint y: 130, distance: 44.1
click at [258, 129] on div "To navigate, press the arrow keys." at bounding box center [253, 191] width 446 height 248
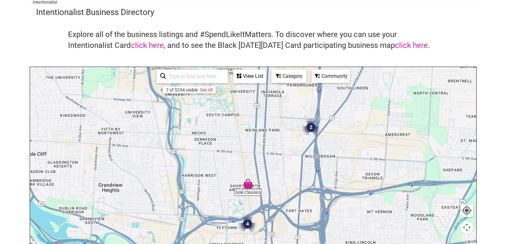
drag, startPoint x: 256, startPoint y: 189, endPoint x: 249, endPoint y: 115, distance: 74.4
click at [249, 115] on div "To navigate, press the arrow keys." at bounding box center [253, 191] width 446 height 248
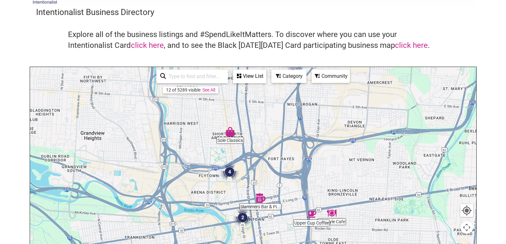
drag, startPoint x: 269, startPoint y: 153, endPoint x: 250, endPoint y: 113, distance: 44.8
click at [250, 113] on div "To navigate, press the arrow keys." at bounding box center [253, 191] width 446 height 248
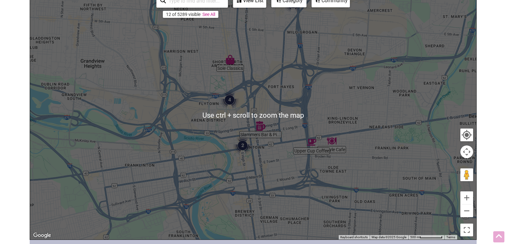
scroll to position [147, 0]
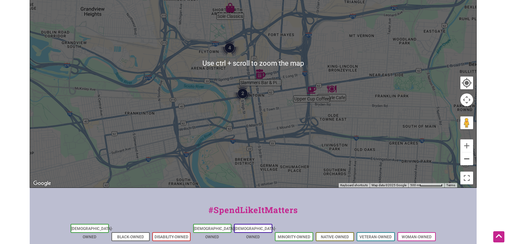
click at [470, 164] on button "Zoom out" at bounding box center [466, 158] width 13 height 13
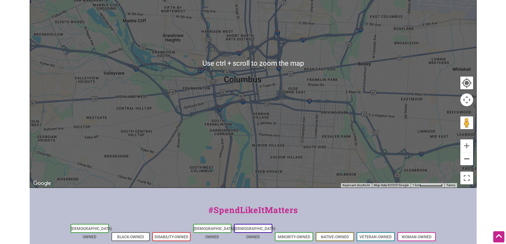
click at [469, 162] on button "Zoom out" at bounding box center [466, 158] width 13 height 13
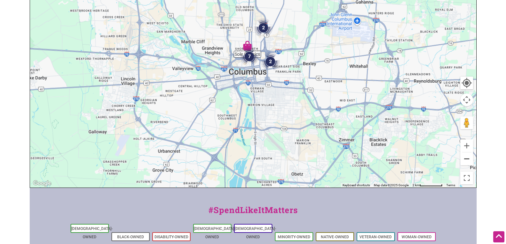
click at [469, 162] on button "Zoom out" at bounding box center [466, 158] width 13 height 13
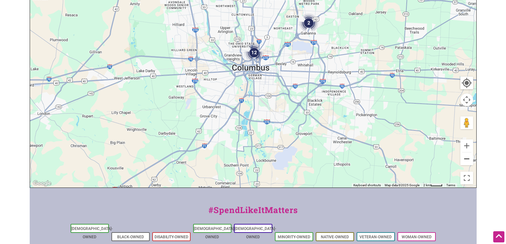
click at [469, 162] on button "Zoom out" at bounding box center [466, 158] width 13 height 13
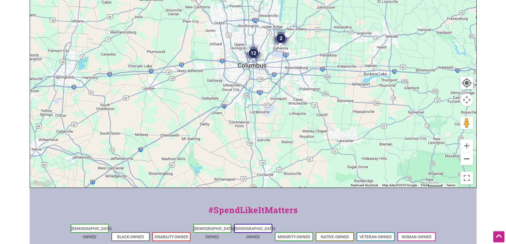
click at [469, 162] on button "Zoom out" at bounding box center [466, 158] width 13 height 13
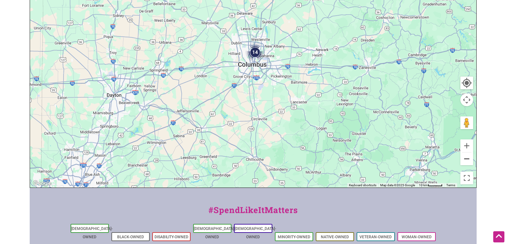
click at [469, 162] on button "Zoom out" at bounding box center [466, 158] width 13 height 13
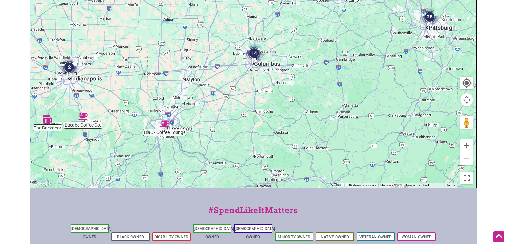
click at [469, 162] on button "Zoom out" at bounding box center [466, 158] width 13 height 13
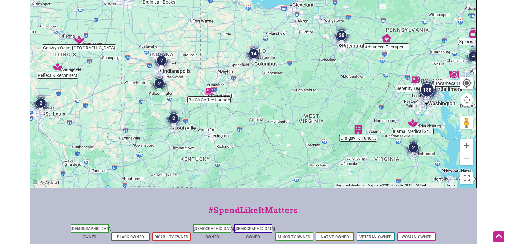
click at [469, 162] on button "Zoom out" at bounding box center [466, 158] width 13 height 13
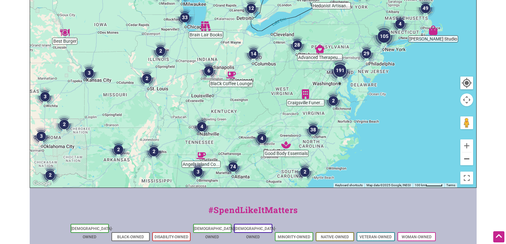
click at [469, 162] on button "Zoom out" at bounding box center [466, 158] width 13 height 13
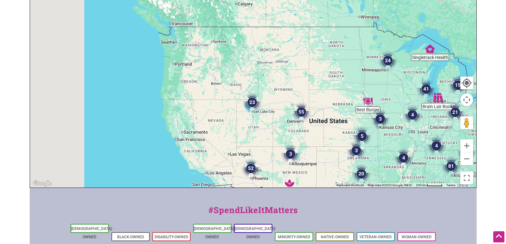
drag, startPoint x: 203, startPoint y: 120, endPoint x: 457, endPoint y: 186, distance: 263.2
click at [471, 194] on div "Intentionalist Spend like it matters 0 Add a Business Map Blog Store Offers Int…" at bounding box center [253, 100] width 447 height 495
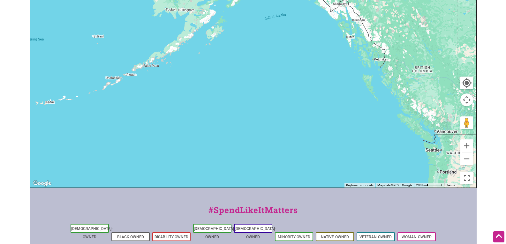
drag, startPoint x: 407, startPoint y: 136, endPoint x: 94, endPoint y: 64, distance: 321.0
click at [94, 64] on div "To navigate, press the arrow keys." at bounding box center [253, 63] width 446 height 248
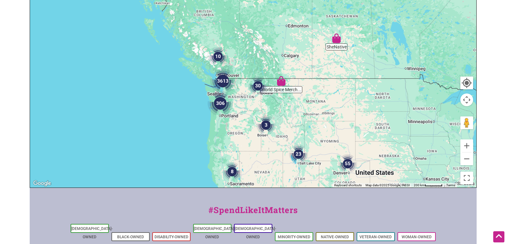
click at [265, 116] on img "3" at bounding box center [266, 125] width 24 height 24
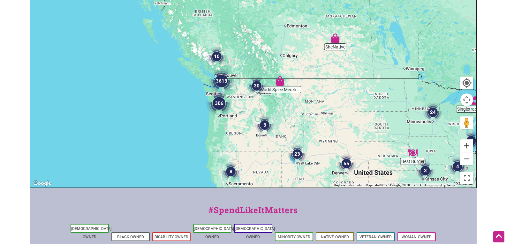
click at [468, 146] on button "Zoom in" at bounding box center [466, 145] width 13 height 13
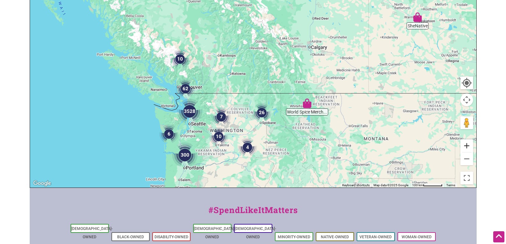
click at [468, 146] on button "Zoom in" at bounding box center [466, 145] width 13 height 13
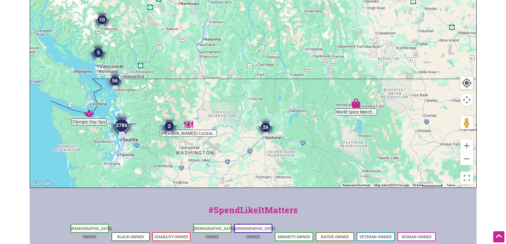
drag, startPoint x: 215, startPoint y: 139, endPoint x: 210, endPoint y: 87, distance: 52.3
click at [210, 87] on div "To navigate, press the arrow keys." at bounding box center [253, 63] width 446 height 248
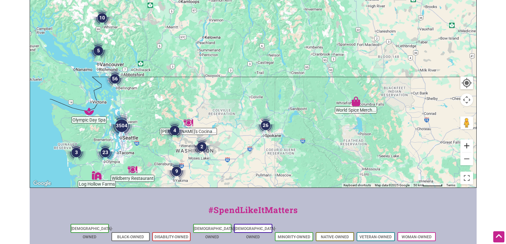
click at [469, 145] on button "Zoom in" at bounding box center [466, 145] width 13 height 13
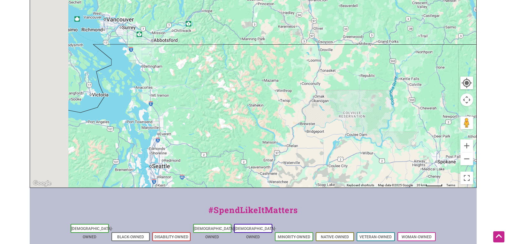
drag, startPoint x: 117, startPoint y: 132, endPoint x: 303, endPoint y: 82, distance: 192.6
click at [308, 80] on div "To navigate, press the arrow keys." at bounding box center [253, 63] width 446 height 248
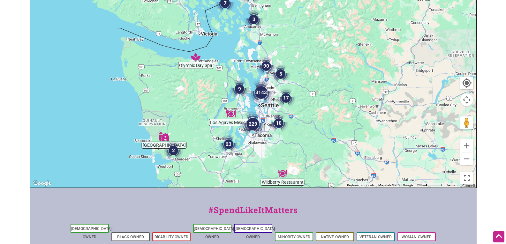
click at [220, 109] on div "To navigate, press the arrow keys." at bounding box center [253, 63] width 446 height 248
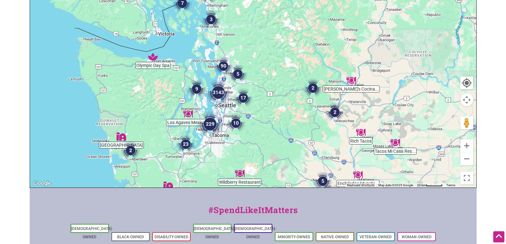
drag, startPoint x: 387, startPoint y: 111, endPoint x: 352, endPoint y: 115, distance: 34.8
click at [352, 115] on div "To navigate, press the arrow keys." at bounding box center [253, 63] width 446 height 248
click at [467, 148] on button "Zoom in" at bounding box center [466, 145] width 13 height 13
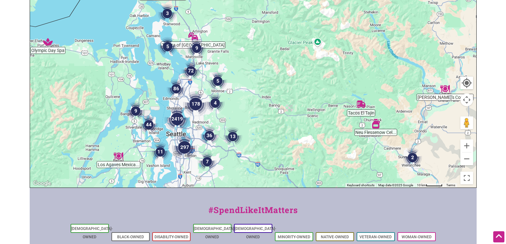
drag, startPoint x: 313, startPoint y: 141, endPoint x: 307, endPoint y: 126, distance: 16.7
click at [307, 126] on div "To navigate, press the arrow keys." at bounding box center [253, 63] width 446 height 248
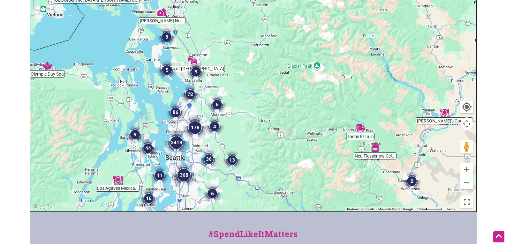
scroll to position [117, 0]
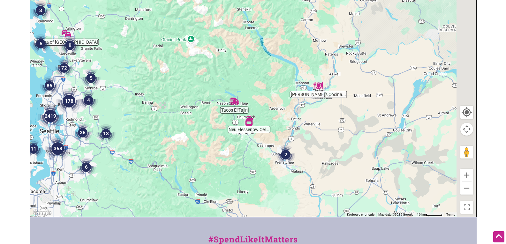
drag, startPoint x: 390, startPoint y: 140, endPoint x: 263, endPoint y: 108, distance: 130.9
click at [263, 108] on div "To navigate, press the arrow keys." at bounding box center [253, 93] width 446 height 248
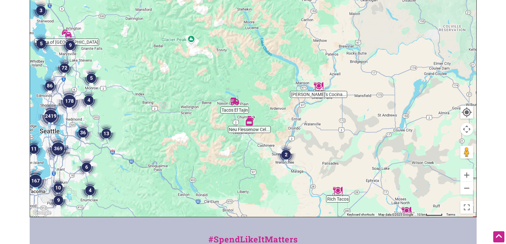
drag, startPoint x: 286, startPoint y: 123, endPoint x: 294, endPoint y: 126, distance: 8.4
click at [294, 126] on div "To navigate, press the arrow keys." at bounding box center [253, 93] width 446 height 248
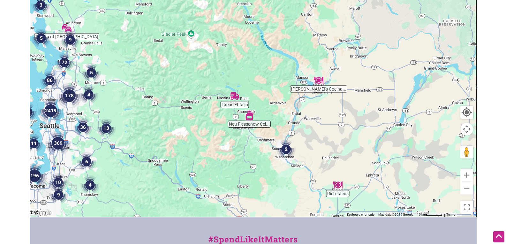
drag, startPoint x: 294, startPoint y: 126, endPoint x: 285, endPoint y: 115, distance: 14.3
click at [285, 115] on div "To navigate, press the arrow keys." at bounding box center [253, 93] width 446 height 248
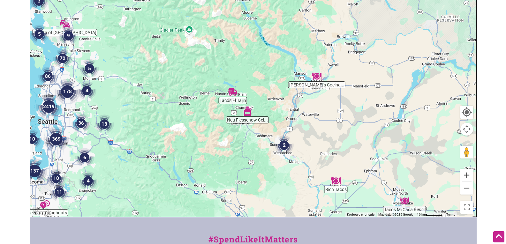
click at [468, 178] on button "Zoom in" at bounding box center [466, 175] width 13 height 13
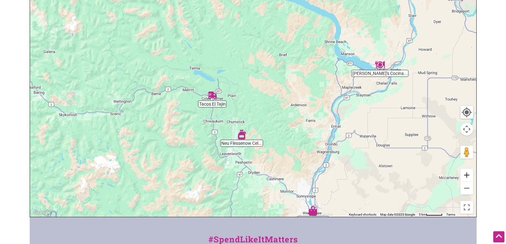
click at [468, 178] on button "Zoom in" at bounding box center [466, 175] width 13 height 13
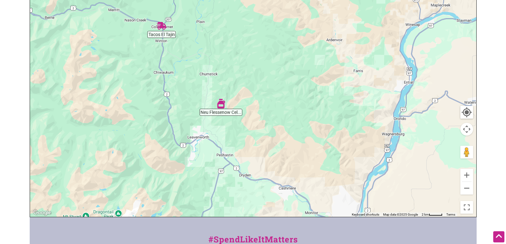
drag, startPoint x: 253, startPoint y: 177, endPoint x: 244, endPoint y: 99, distance: 78.7
click at [244, 99] on div "To navigate, press the arrow keys." at bounding box center [253, 93] width 446 height 248
click at [221, 104] on img "Neu Flessenow Cellars" at bounding box center [220, 103] width 15 height 15
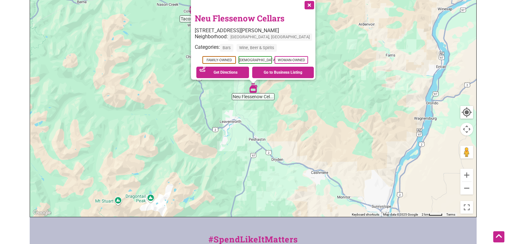
click at [297, 122] on div "To navigate, press the arrow keys. Neu Flessenow Cellars 50 Sires Ln, Leavenwor…" at bounding box center [253, 93] width 446 height 248
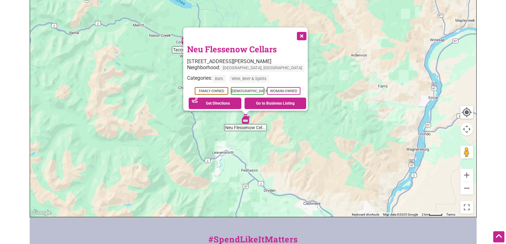
drag, startPoint x: 326, startPoint y: 57, endPoint x: 318, endPoint y: 91, distance: 34.4
click at [318, 91] on div "To navigate, press the arrow keys. Neu Flessenow Cellars 50 Sires Ln, Leavenwor…" at bounding box center [253, 93] width 446 height 248
click at [300, 35] on button "Close" at bounding box center [301, 35] width 16 height 16
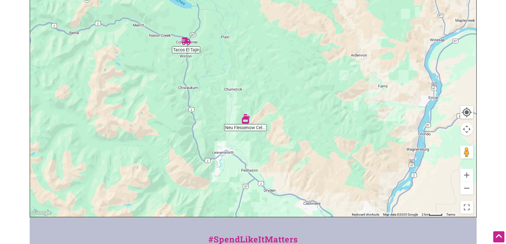
click at [185, 50] on div "To navigate, press the arrow keys." at bounding box center [253, 93] width 446 height 248
click at [185, 41] on img "Tacos El Tajin" at bounding box center [186, 41] width 15 height 15
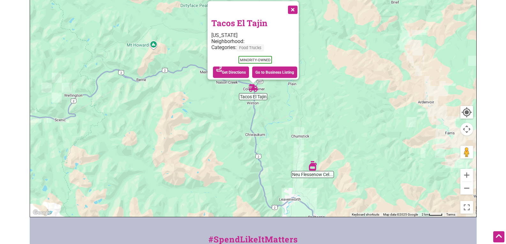
click at [295, 7] on button "Close" at bounding box center [292, 9] width 16 height 16
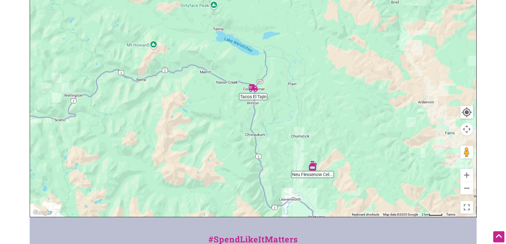
drag, startPoint x: 335, startPoint y: 122, endPoint x: 300, endPoint y: 46, distance: 84.1
click at [300, 46] on div "To navigate, press the arrow keys." at bounding box center [253, 93] width 446 height 248
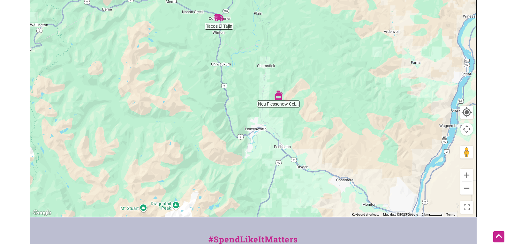
click at [467, 193] on button "Zoom out" at bounding box center [466, 188] width 13 height 13
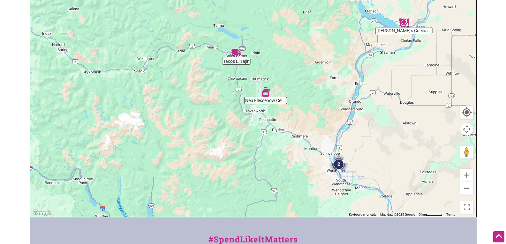
click at [467, 193] on button "Zoom out" at bounding box center [466, 188] width 13 height 13
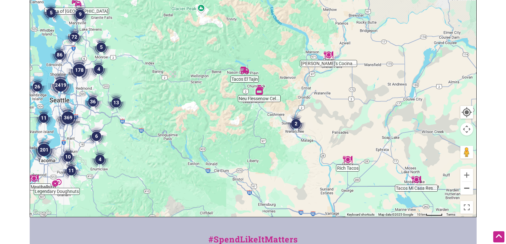
click at [467, 193] on button "Zoom out" at bounding box center [466, 188] width 13 height 13
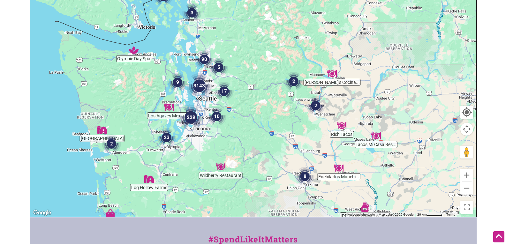
drag, startPoint x: 225, startPoint y: 138, endPoint x: 268, endPoint y: 140, distance: 43.1
click at [268, 140] on div "To navigate, press the arrow keys." at bounding box center [253, 93] width 446 height 248
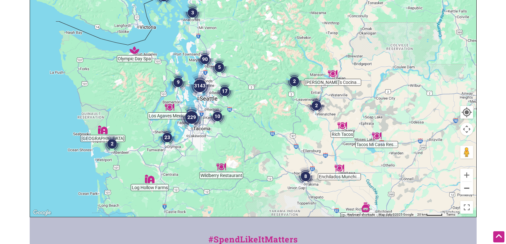
click at [466, 190] on button "Zoom out" at bounding box center [466, 188] width 13 height 13
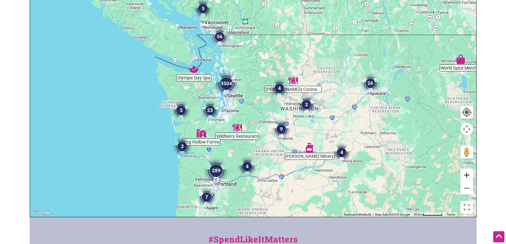
click at [465, 174] on button "Zoom in" at bounding box center [466, 175] width 13 height 13
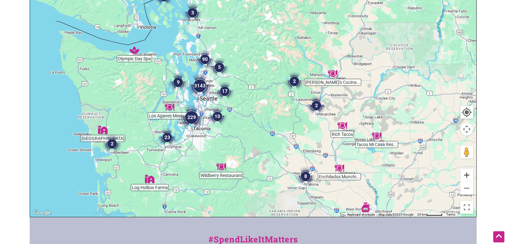
click at [465, 174] on button "Zoom in" at bounding box center [466, 175] width 13 height 13
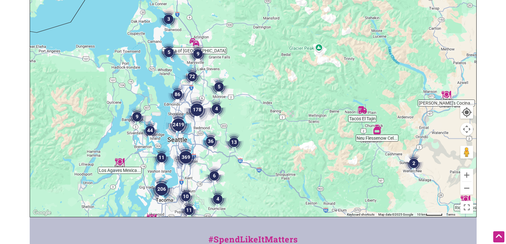
drag, startPoint x: 199, startPoint y: 146, endPoint x: 233, endPoint y: 182, distance: 49.8
click at [233, 182] on div "To navigate, press the arrow keys." at bounding box center [253, 93] width 446 height 248
click at [465, 174] on button "Zoom in" at bounding box center [466, 175] width 13 height 13
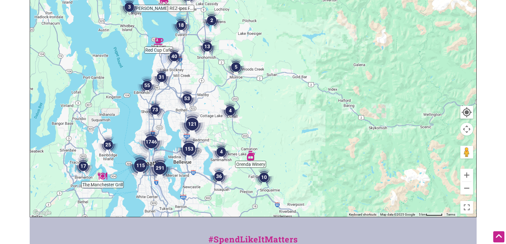
drag, startPoint x: 185, startPoint y: 180, endPoint x: 224, endPoint y: 153, distance: 46.8
click at [224, 153] on img "4" at bounding box center [221, 152] width 24 height 24
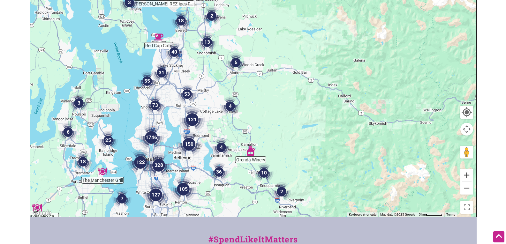
click at [465, 175] on button "Zoom in" at bounding box center [466, 175] width 13 height 13
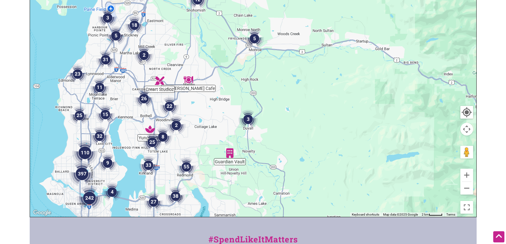
drag, startPoint x: 119, startPoint y: 171, endPoint x: 159, endPoint y: 168, distance: 39.3
click at [159, 168] on img "33" at bounding box center [148, 165] width 24 height 24
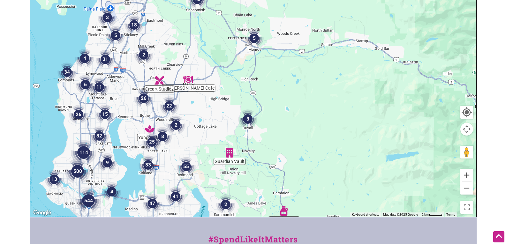
click at [469, 175] on button "Zoom in" at bounding box center [466, 175] width 13 height 13
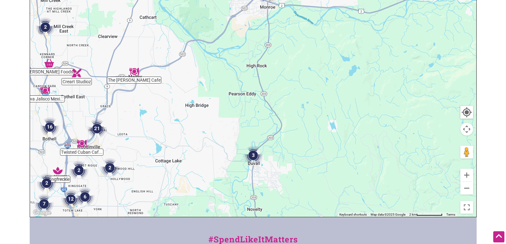
drag, startPoint x: 175, startPoint y: 147, endPoint x: 371, endPoint y: 146, distance: 196.2
click at [371, 146] on div "To navigate, press the arrow keys." at bounding box center [253, 93] width 446 height 248
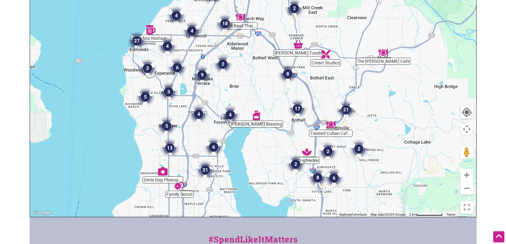
drag, startPoint x: 274, startPoint y: 148, endPoint x: 285, endPoint y: 126, distance: 24.7
click at [285, 126] on div "To navigate, press the arrow keys." at bounding box center [253, 93] width 446 height 248
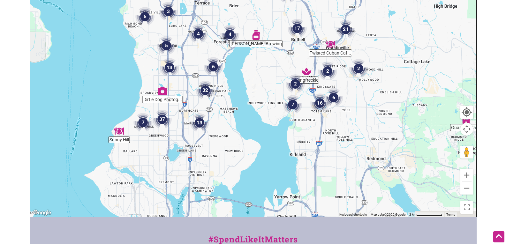
drag, startPoint x: 268, startPoint y: 145, endPoint x: 270, endPoint y: 66, distance: 79.1
click at [270, 66] on div "To navigate, press the arrow keys." at bounding box center [253, 93] width 446 height 248
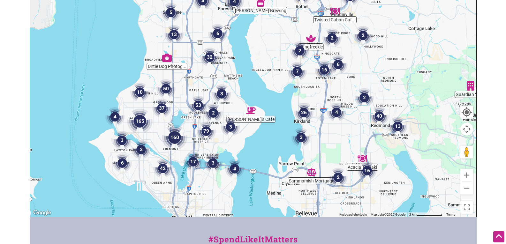
drag, startPoint x: 235, startPoint y: 145, endPoint x: 241, endPoint y: 116, distance: 29.8
click at [241, 116] on img "3" at bounding box center [230, 127] width 24 height 24
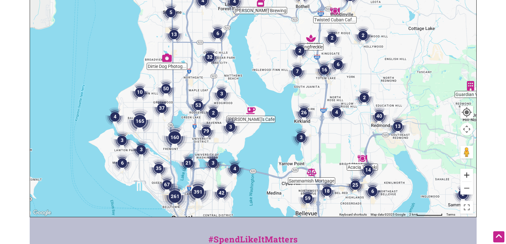
click at [466, 172] on button "Zoom in" at bounding box center [466, 175] width 13 height 13
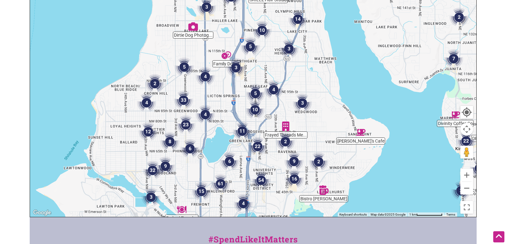
drag, startPoint x: 266, startPoint y: 152, endPoint x: 338, endPoint y: 160, distance: 72.3
click at [338, 160] on div "To navigate, press the arrow keys." at bounding box center [253, 93] width 446 height 248
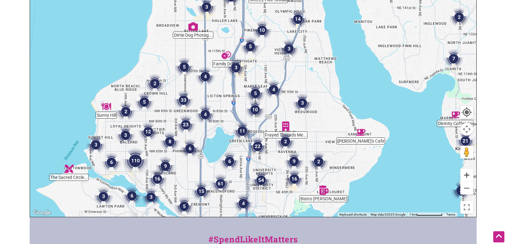
click at [467, 179] on button "Zoom in" at bounding box center [466, 175] width 13 height 13
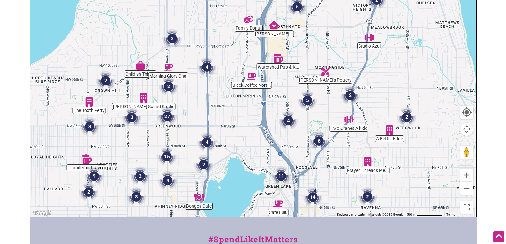
drag, startPoint x: 167, startPoint y: 152, endPoint x: 247, endPoint y: 153, distance: 79.1
click at [242, 152] on div "To navigate, press the arrow keys." at bounding box center [253, 93] width 446 height 248
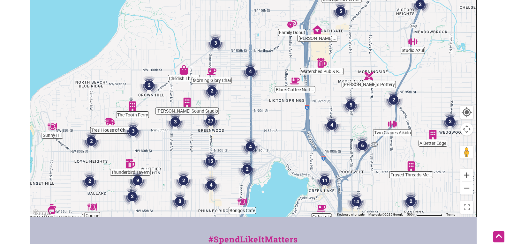
click at [468, 177] on button "Zoom in" at bounding box center [466, 175] width 13 height 13
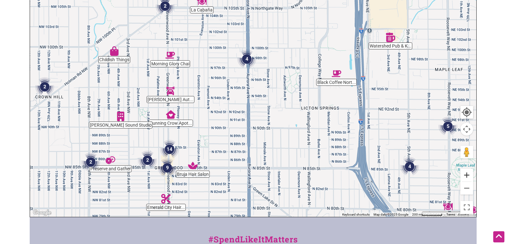
click at [468, 177] on button "Zoom in" at bounding box center [466, 175] width 13 height 13
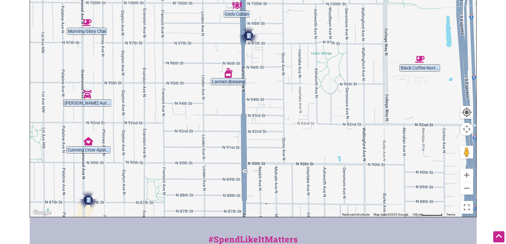
drag, startPoint x: 28, startPoint y: 152, endPoint x: 158, endPoint y: 112, distance: 135.0
click at [158, 112] on html "× Menu 0 Add a Business Map Blog Store Offers Intentionalist Cards Buy Black Ca…" at bounding box center [253, 5] width 506 height 244
drag, startPoint x: 130, startPoint y: 150, endPoint x: 281, endPoint y: 93, distance: 161.3
click at [281, 93] on div "To navigate, press the arrow keys." at bounding box center [253, 93] width 446 height 248
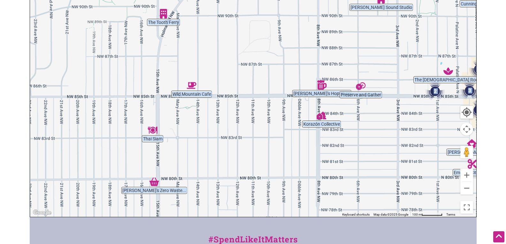
drag, startPoint x: 184, startPoint y: 156, endPoint x: 280, endPoint y: 120, distance: 102.5
click at [280, 120] on div "To navigate, press the arrow keys." at bounding box center [253, 93] width 446 height 248
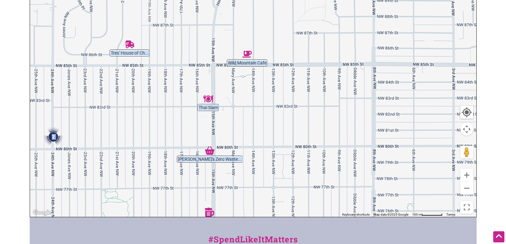
drag, startPoint x: 246, startPoint y: 127, endPoint x: 94, endPoint y: 177, distance: 159.5
click at [94, 177] on div "To navigate, press the arrow keys." at bounding box center [253, 93] width 446 height 248
